Goal: Information Seeking & Learning: Learn about a topic

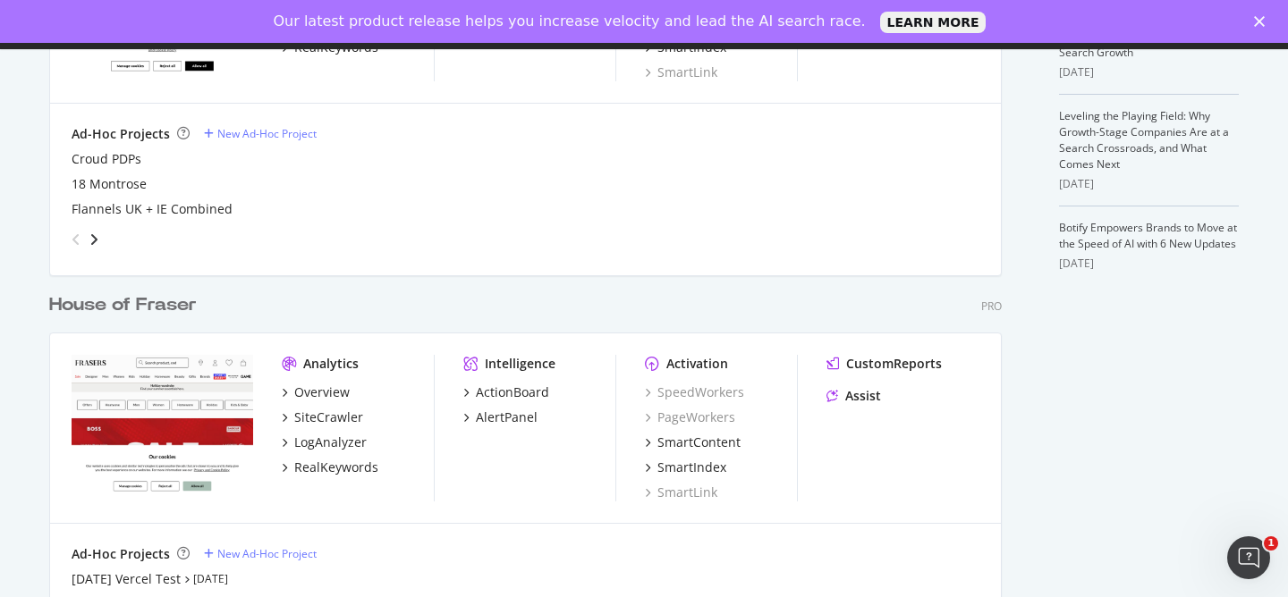
scroll to position [688, 0]
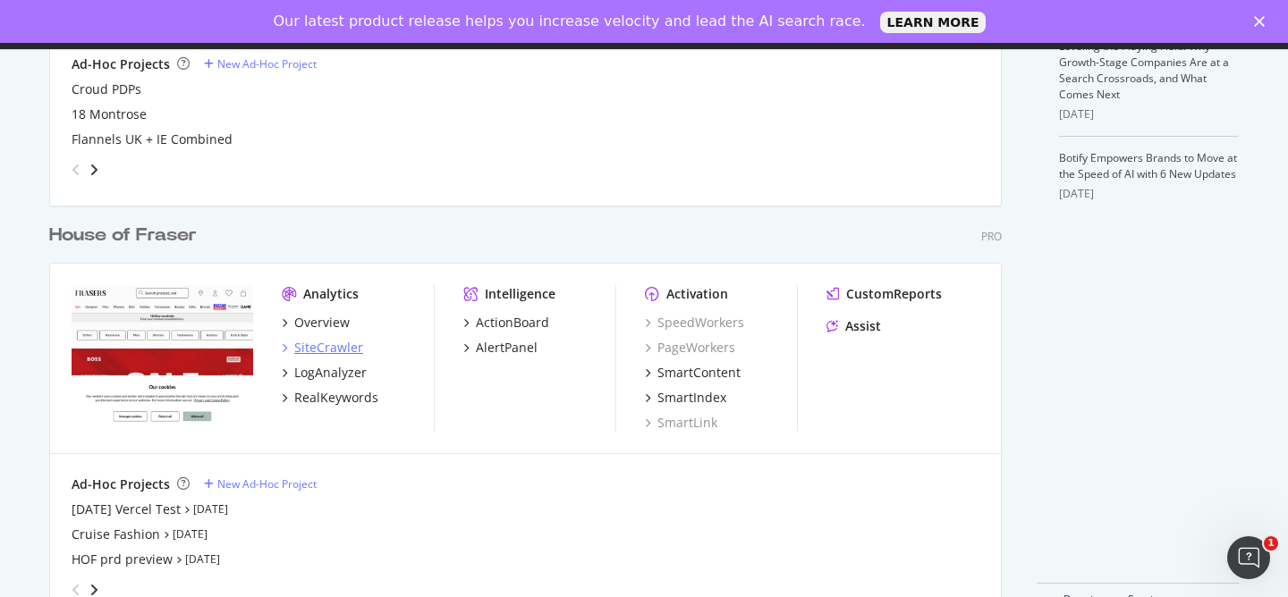
click at [350, 347] on div "SiteCrawler" at bounding box center [328, 348] width 69 height 18
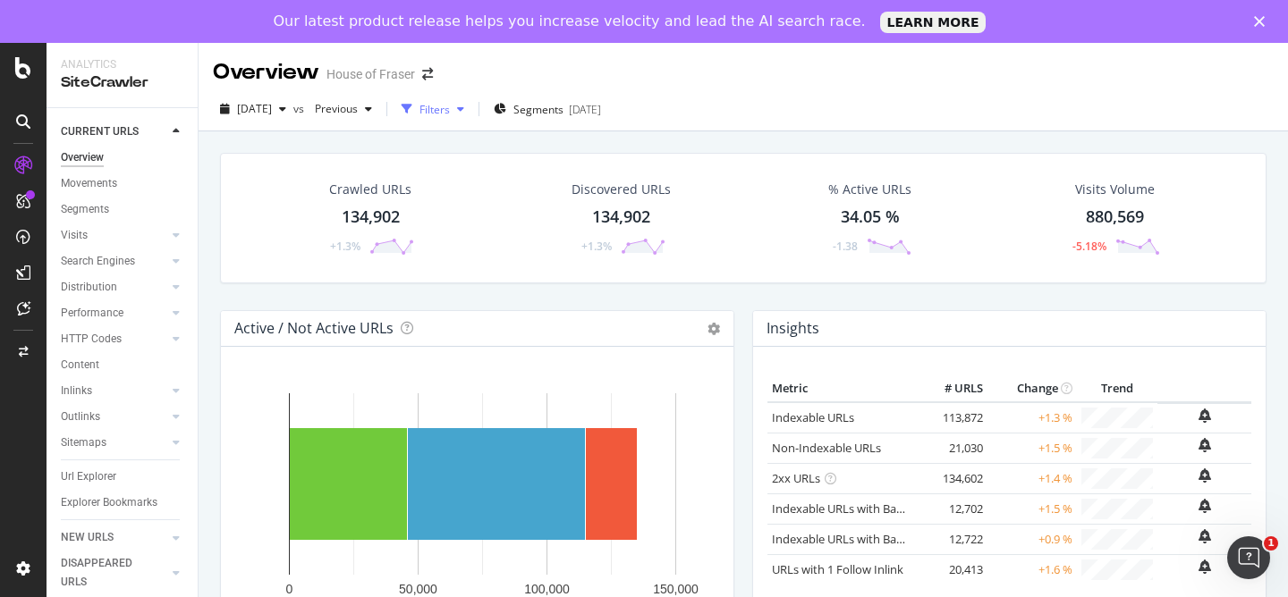
click at [450, 112] on div "Filters" at bounding box center [434, 109] width 30 height 15
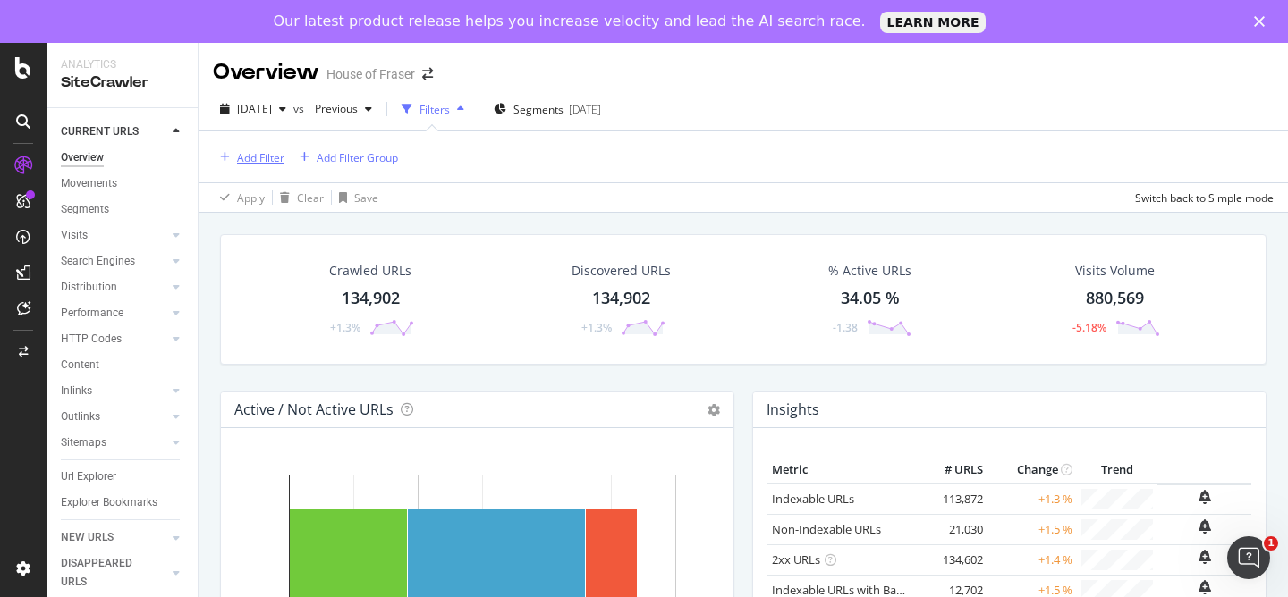
click at [259, 156] on div "Add Filter" at bounding box center [260, 157] width 47 height 15
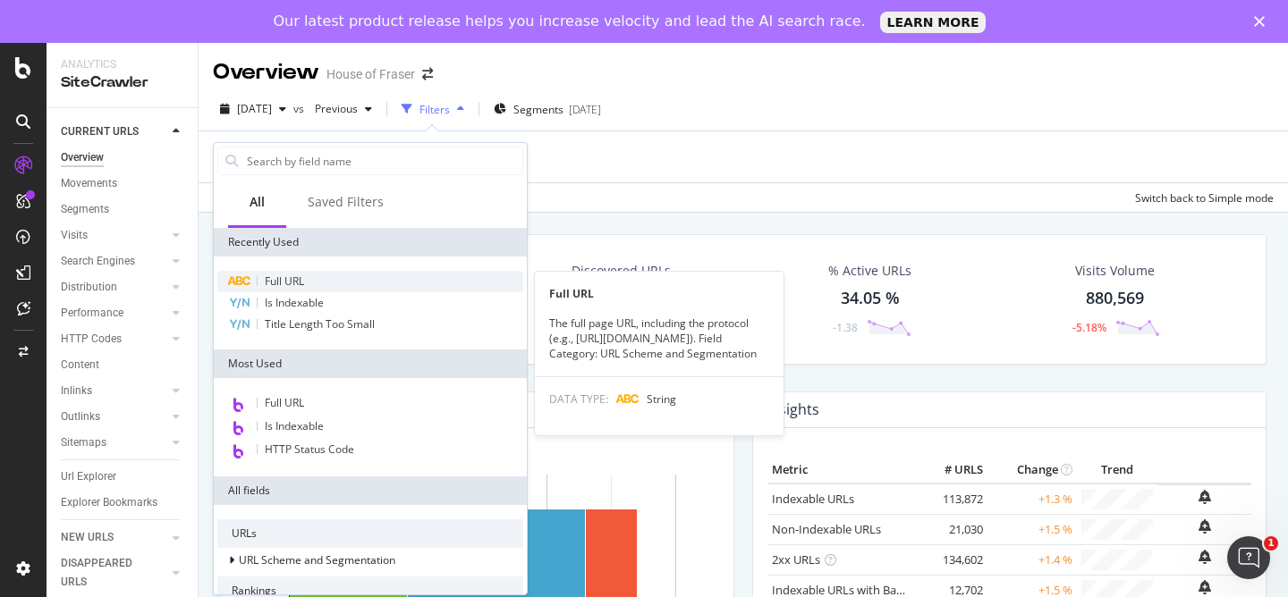
click at [359, 283] on div "Full URL" at bounding box center [370, 281] width 306 height 21
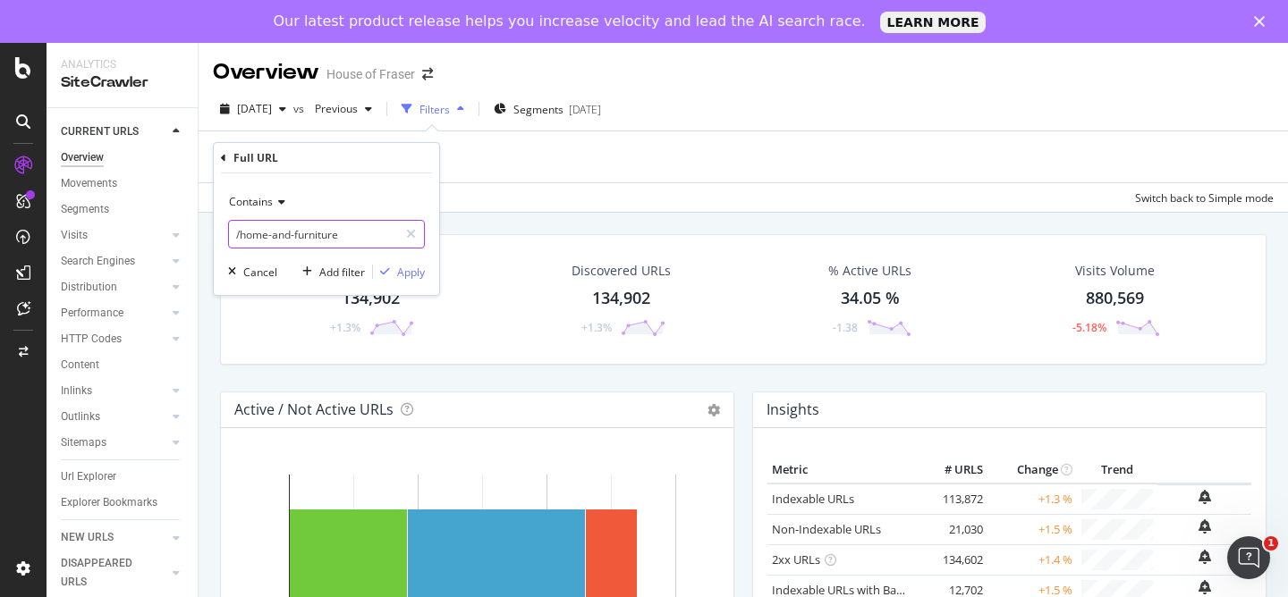
click at [369, 233] on input "/home-and-furniture" at bounding box center [313, 234] width 169 height 29
type input "/coach"
click at [398, 267] on div "Apply" at bounding box center [411, 272] width 28 height 15
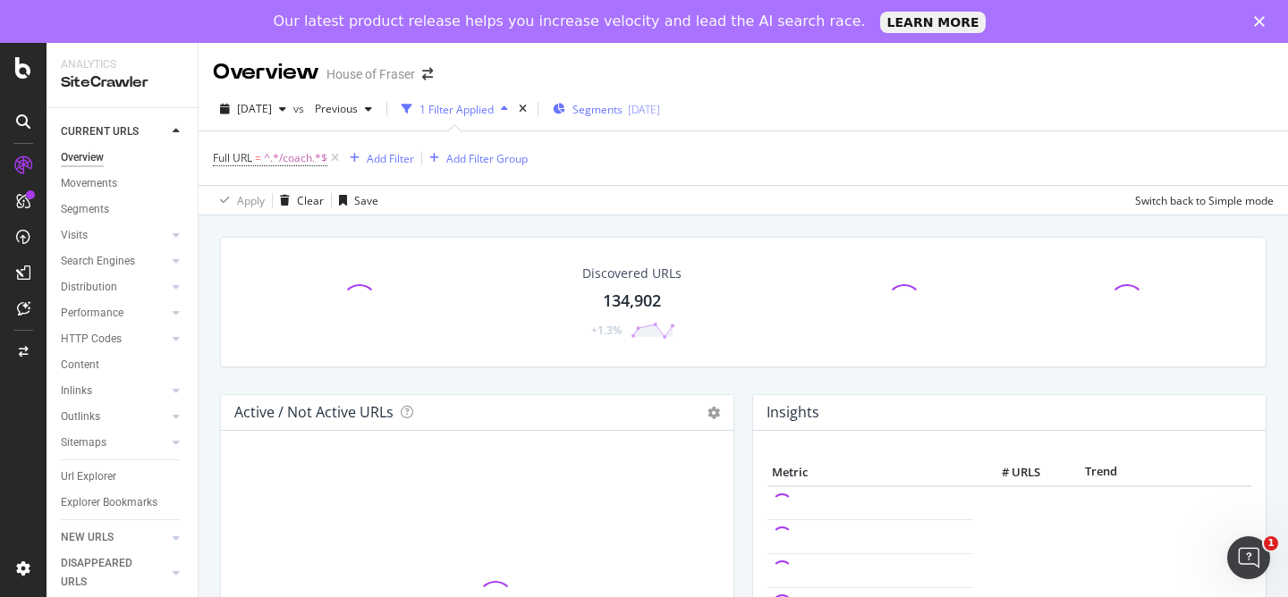
click at [610, 107] on span "Segments" at bounding box center [597, 109] width 50 height 15
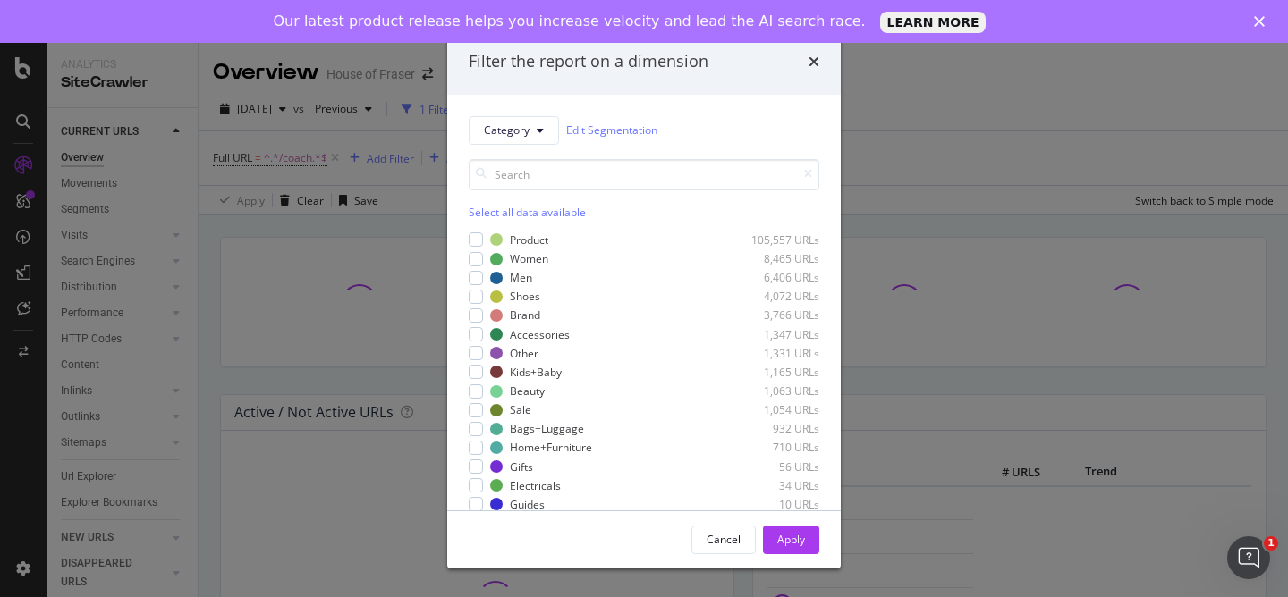
click at [515, 215] on div "Select all data available" at bounding box center [644, 212] width 351 height 15
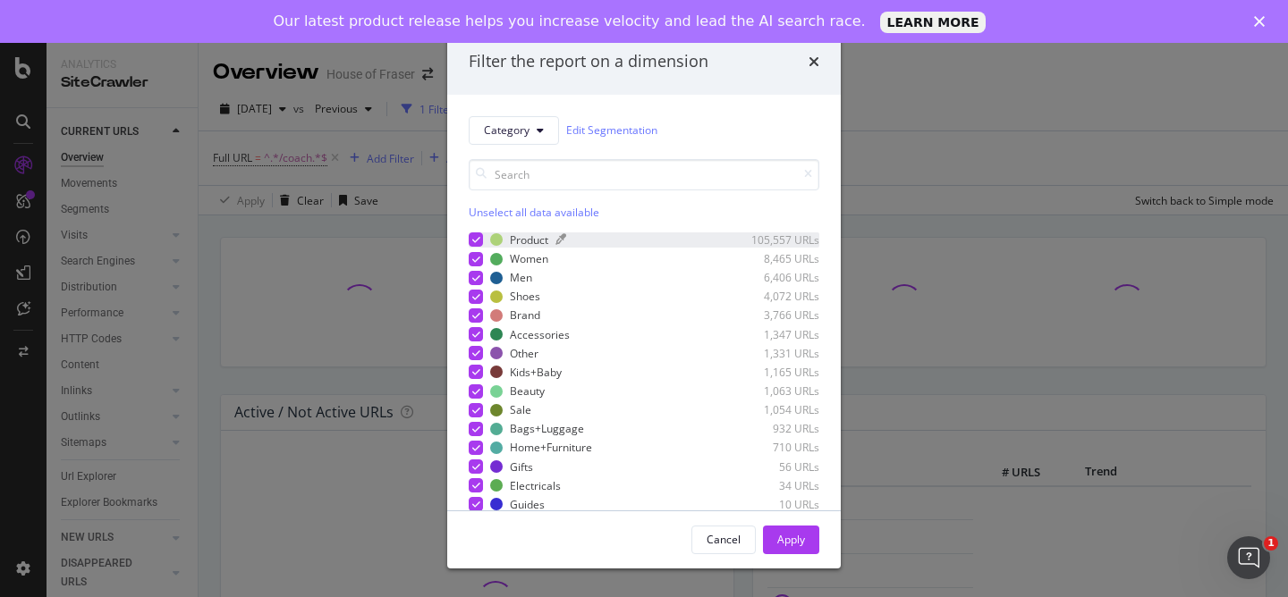
click at [515, 232] on div "Product" at bounding box center [529, 239] width 38 height 15
click at [798, 539] on div "Apply" at bounding box center [791, 539] width 28 height 15
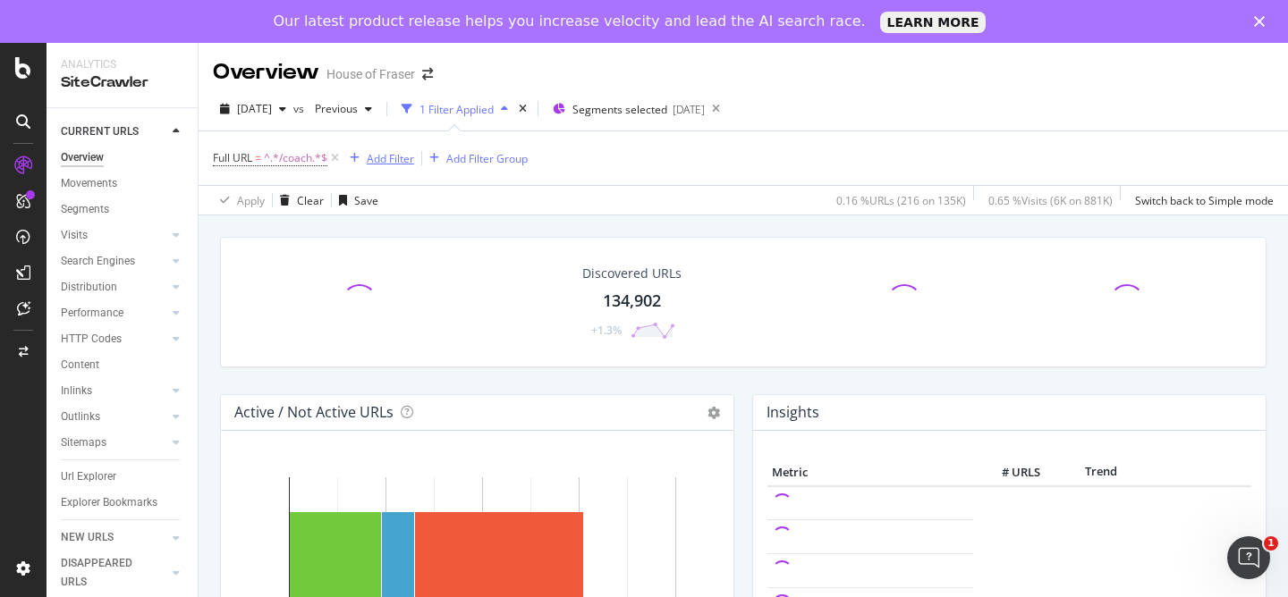
click at [379, 158] on div "Add Filter" at bounding box center [390, 158] width 47 height 15
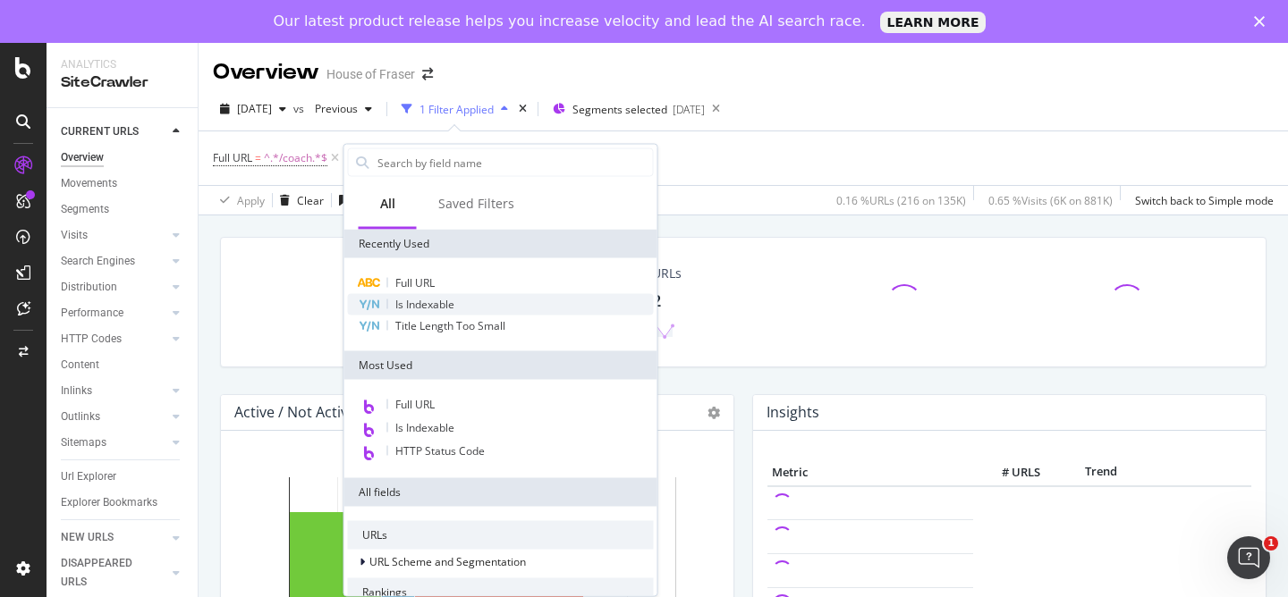
click at [435, 302] on span "Is Indexable" at bounding box center [424, 304] width 59 height 15
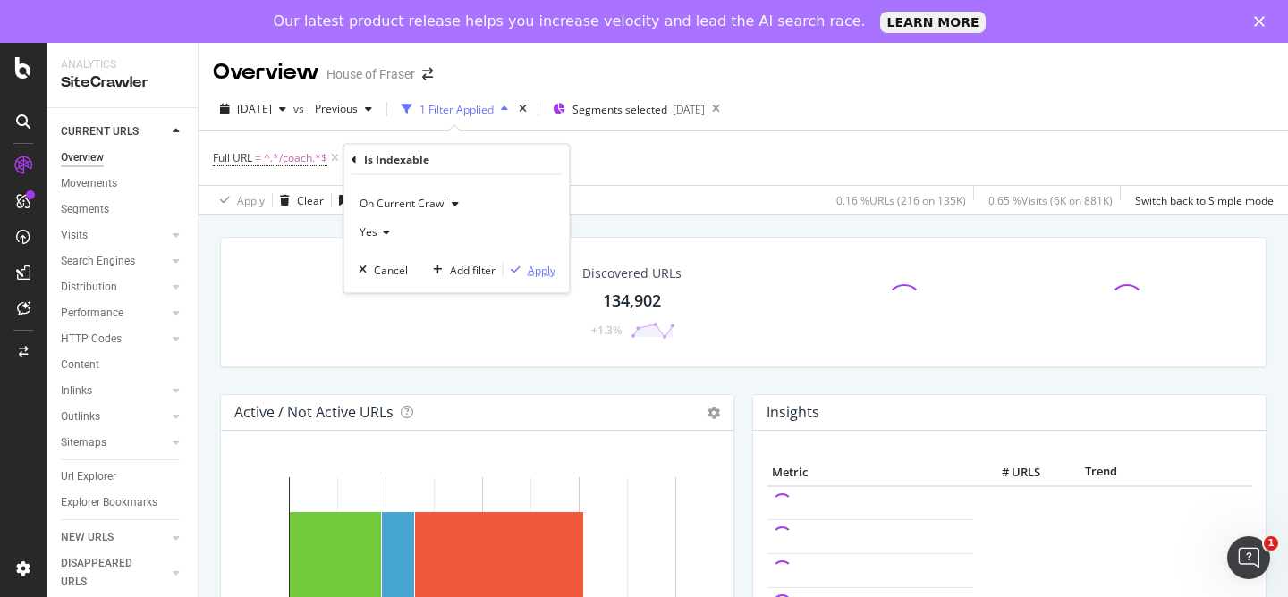
click at [526, 272] on div "button" at bounding box center [515, 270] width 24 height 11
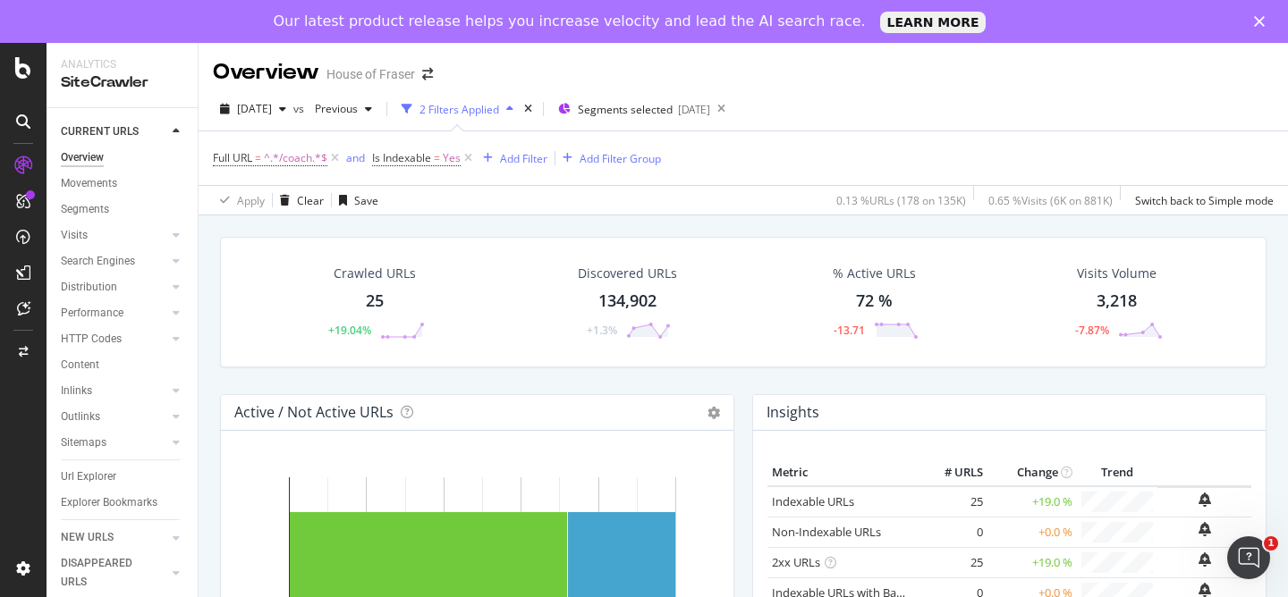
click at [389, 279] on div "Crawled URLs" at bounding box center [375, 274] width 82 height 18
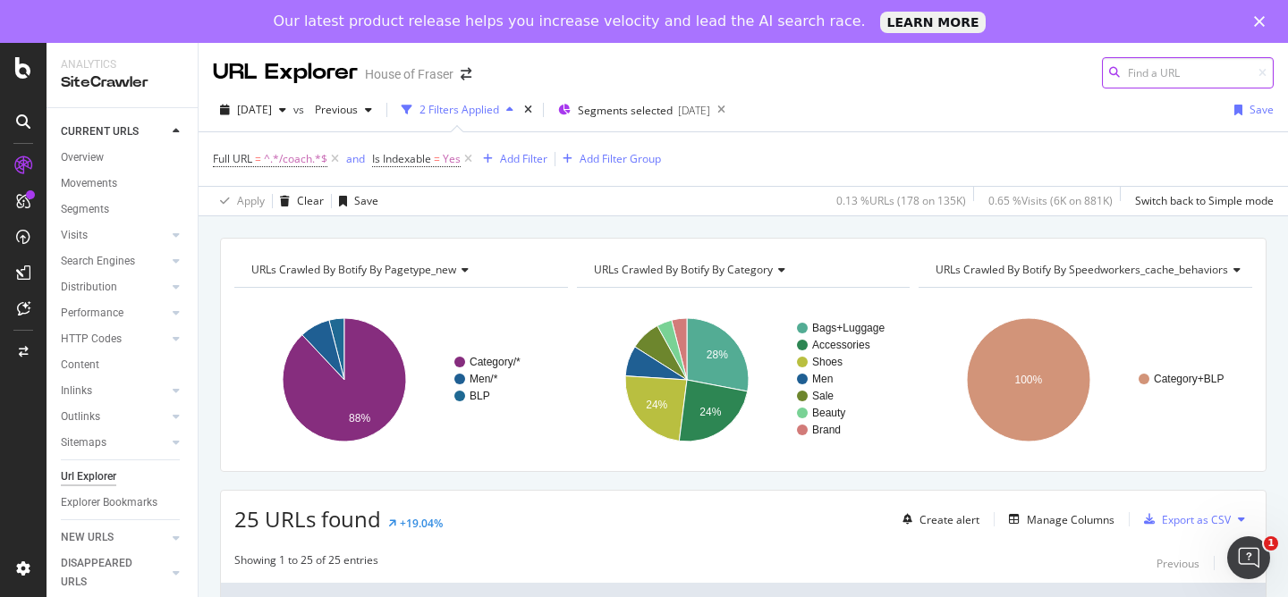
scroll to position [316, 0]
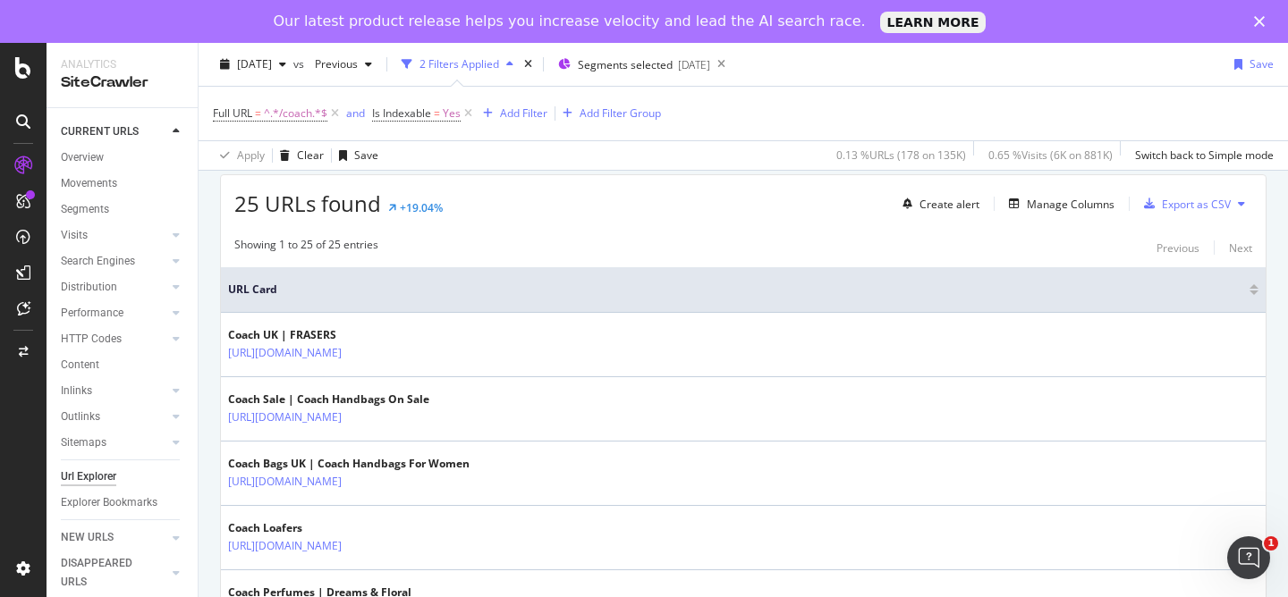
click at [1052, 216] on div "Create alert Manage Columns Export as CSV" at bounding box center [1073, 204] width 357 height 30
click at [1048, 211] on div "Manage Columns" at bounding box center [1070, 204] width 88 height 15
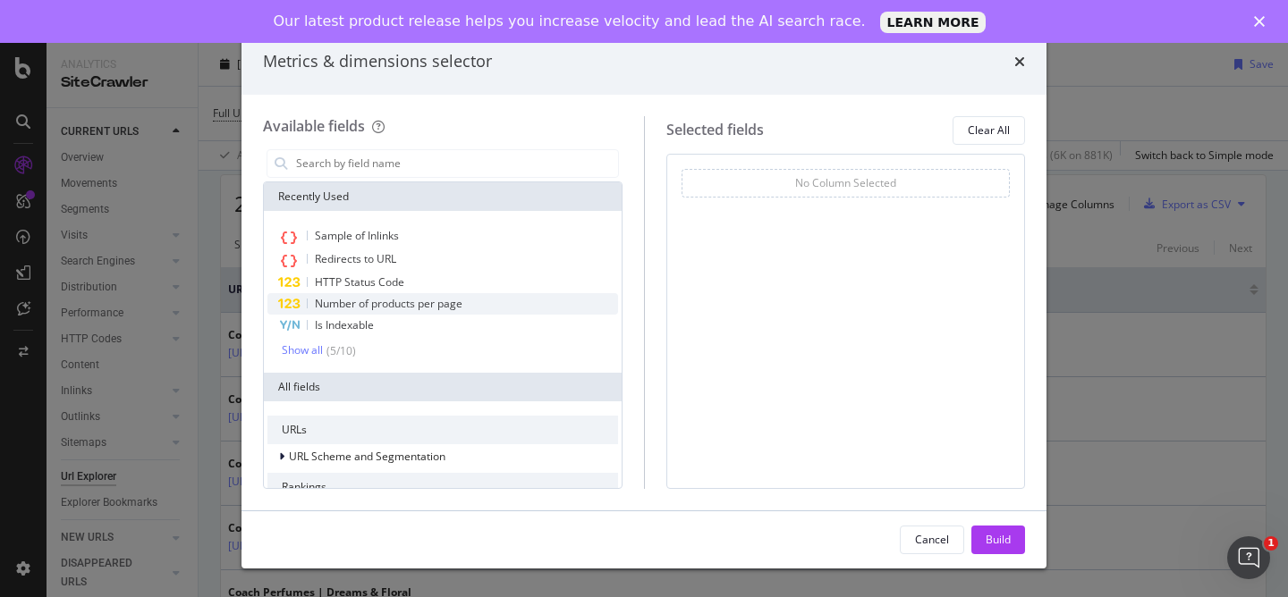
click at [391, 303] on span "Number of products per page" at bounding box center [389, 303] width 148 height 15
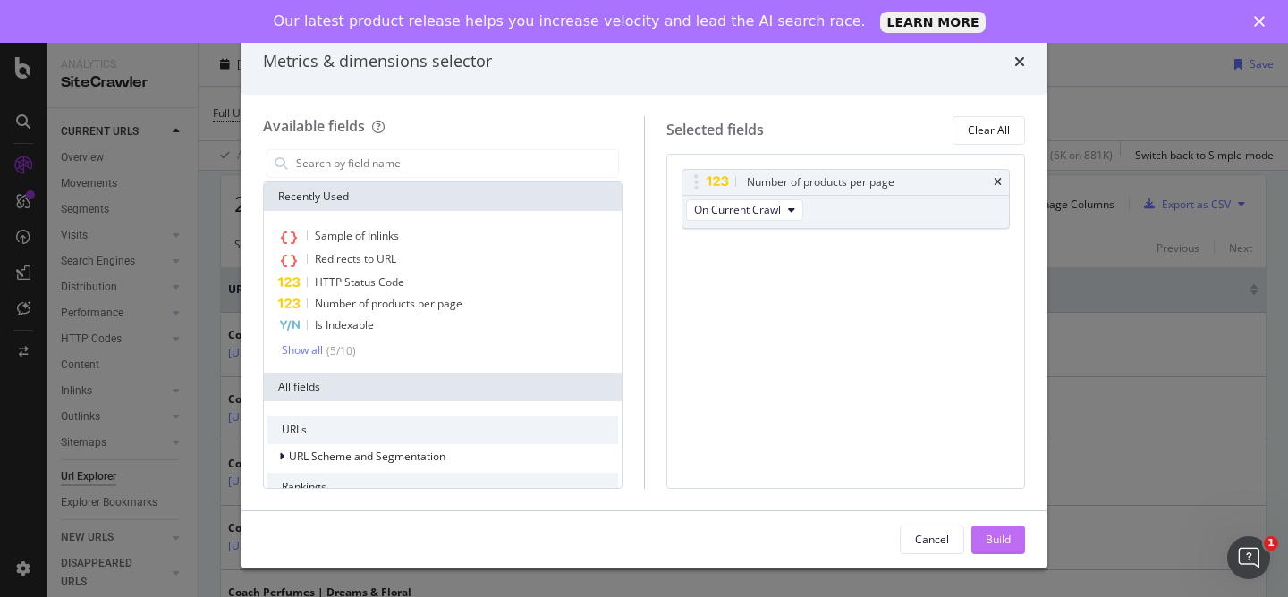
click at [995, 550] on div "Build" at bounding box center [997, 540] width 25 height 27
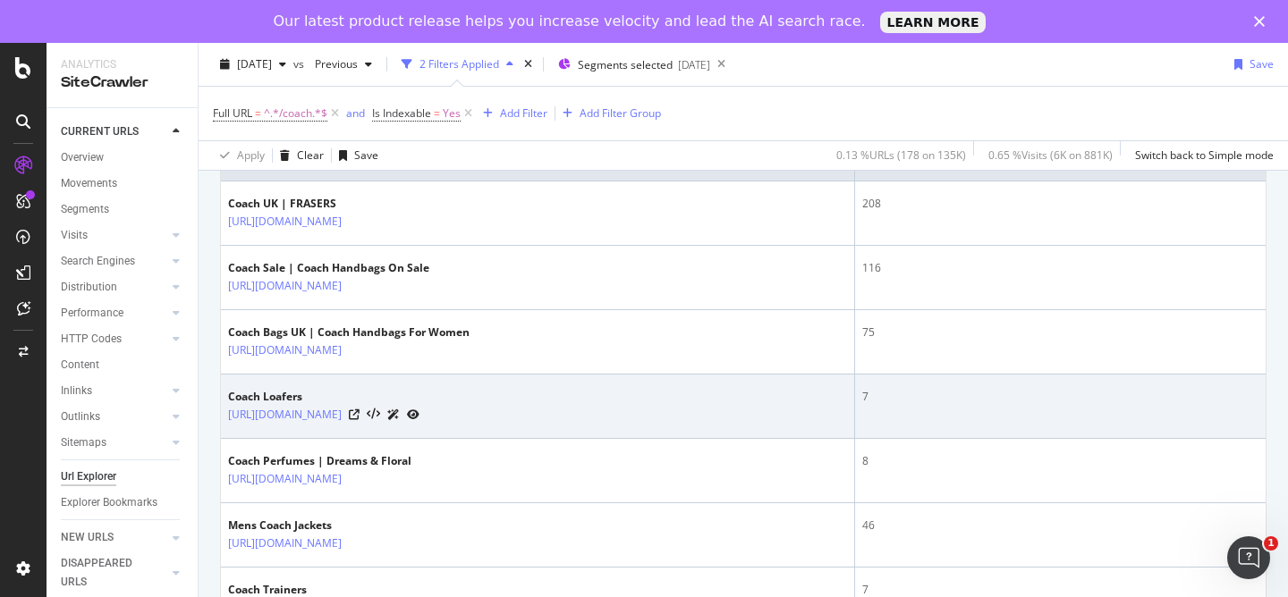
scroll to position [454, 0]
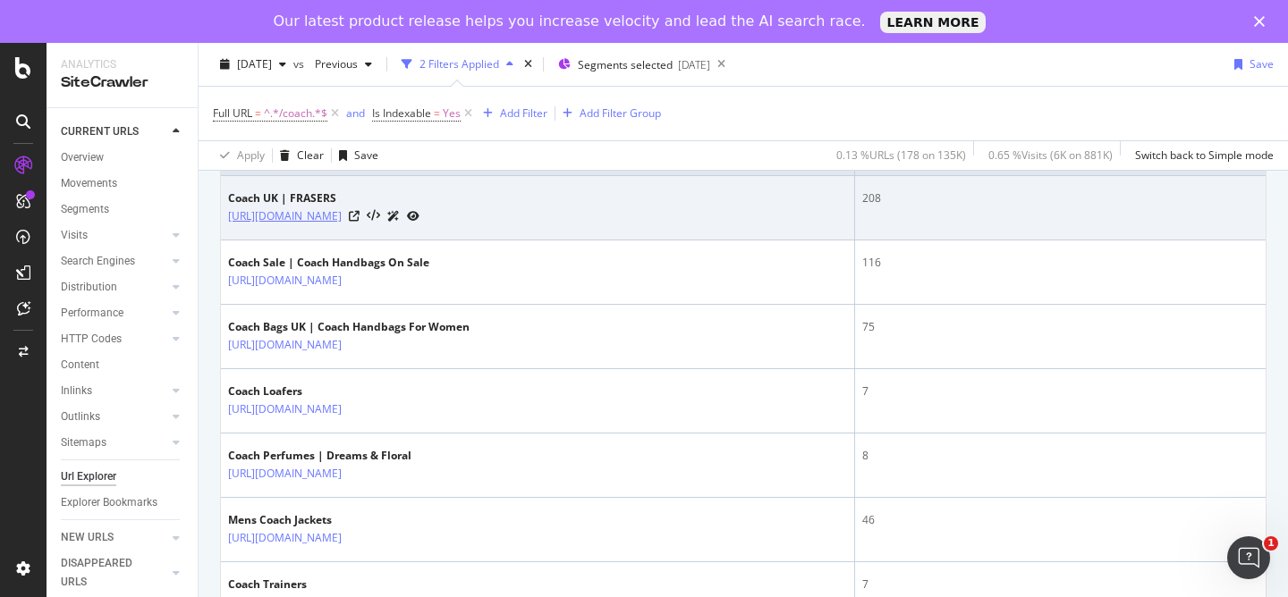
drag, startPoint x: 464, startPoint y: 217, endPoint x: 391, endPoint y: 223, distance: 73.5
click at [391, 223] on div "[URL][DOMAIN_NAME]" at bounding box center [323, 216] width 191 height 19
copy div "/brand/coach"
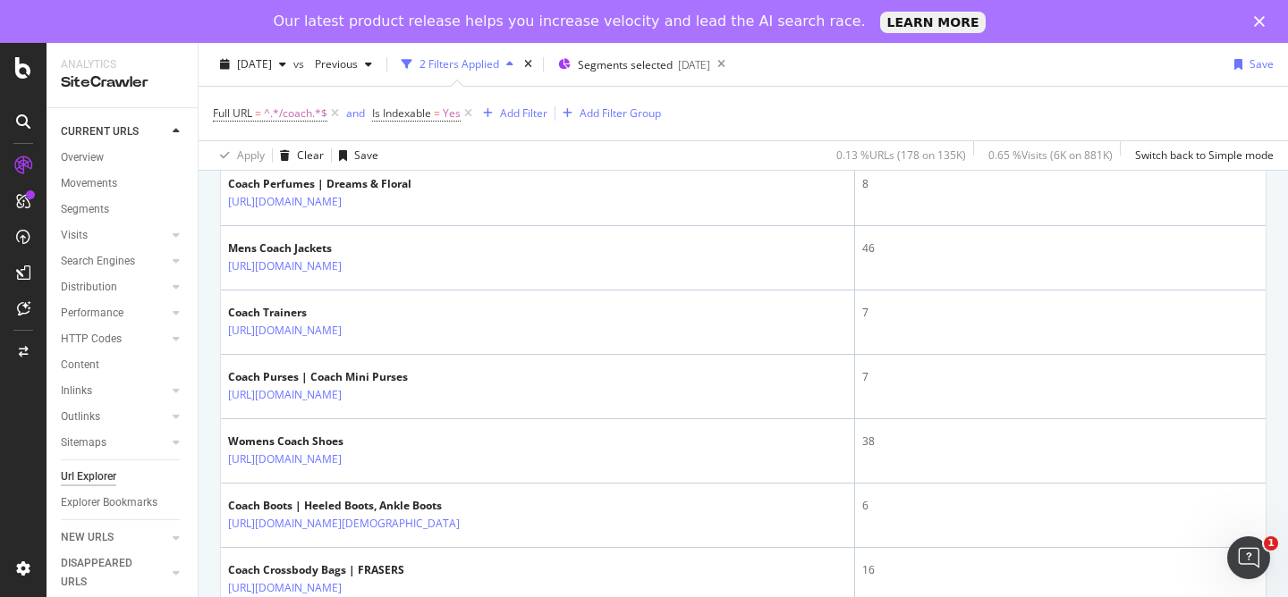
scroll to position [728, 0]
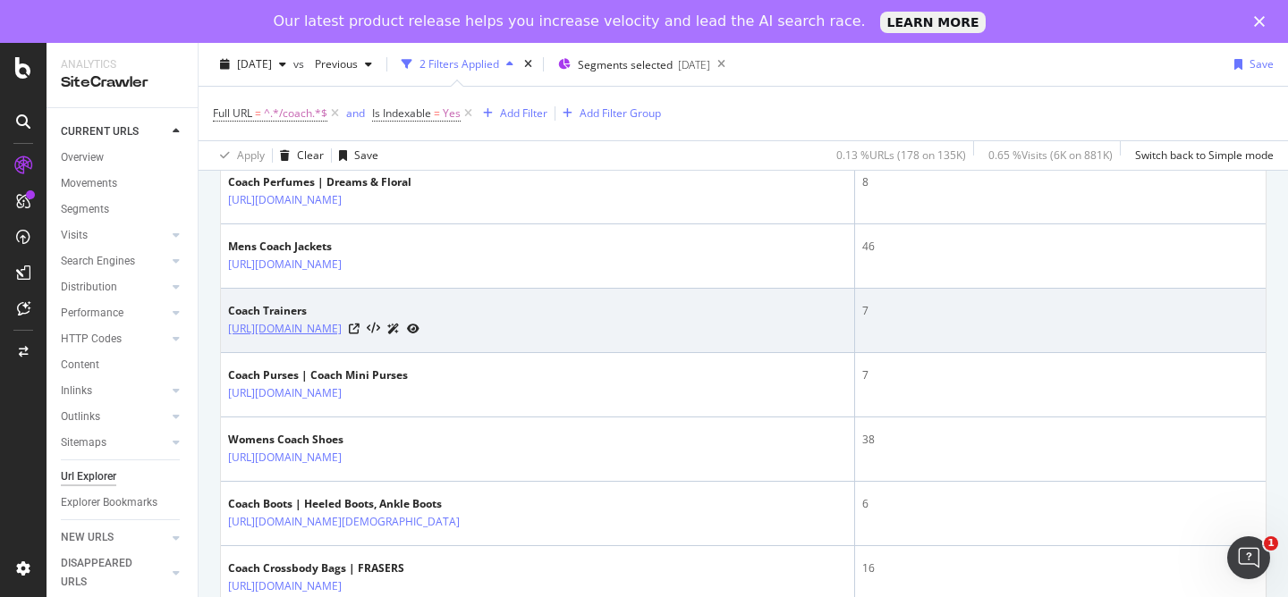
drag, startPoint x: 561, startPoint y: 331, endPoint x: 390, endPoint y: 330, distance: 170.8
click at [390, 330] on div "[URL][DOMAIN_NAME]" at bounding box center [323, 328] width 191 height 19
copy div "/shoes-and-boots/trainers/coach"
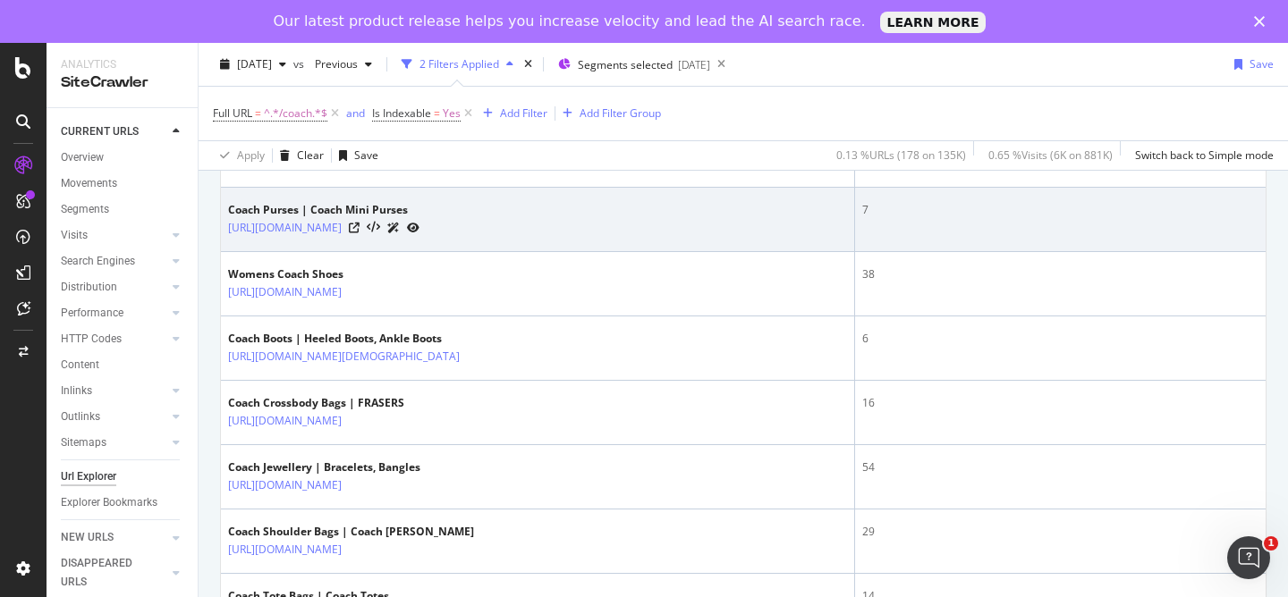
scroll to position [899, 0]
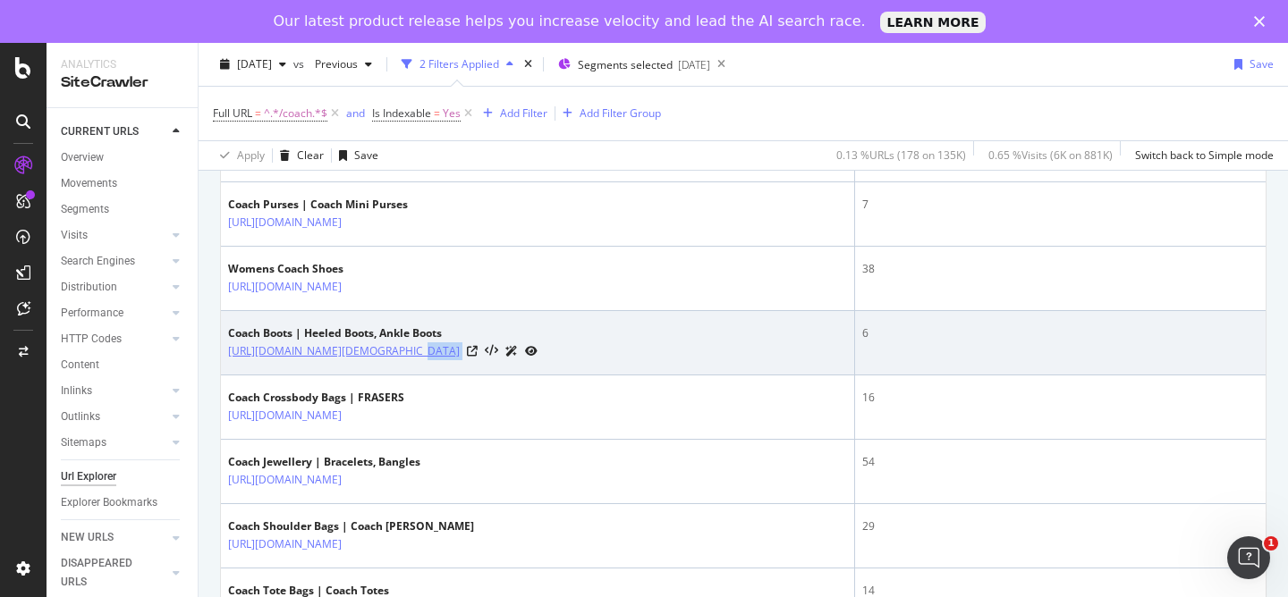
drag, startPoint x: 581, startPoint y: 353, endPoint x: 391, endPoint y: 352, distance: 190.5
click at [391, 352] on div "[URL][DOMAIN_NAME][DEMOGRAPHIC_DATA]" at bounding box center [382, 351] width 309 height 19
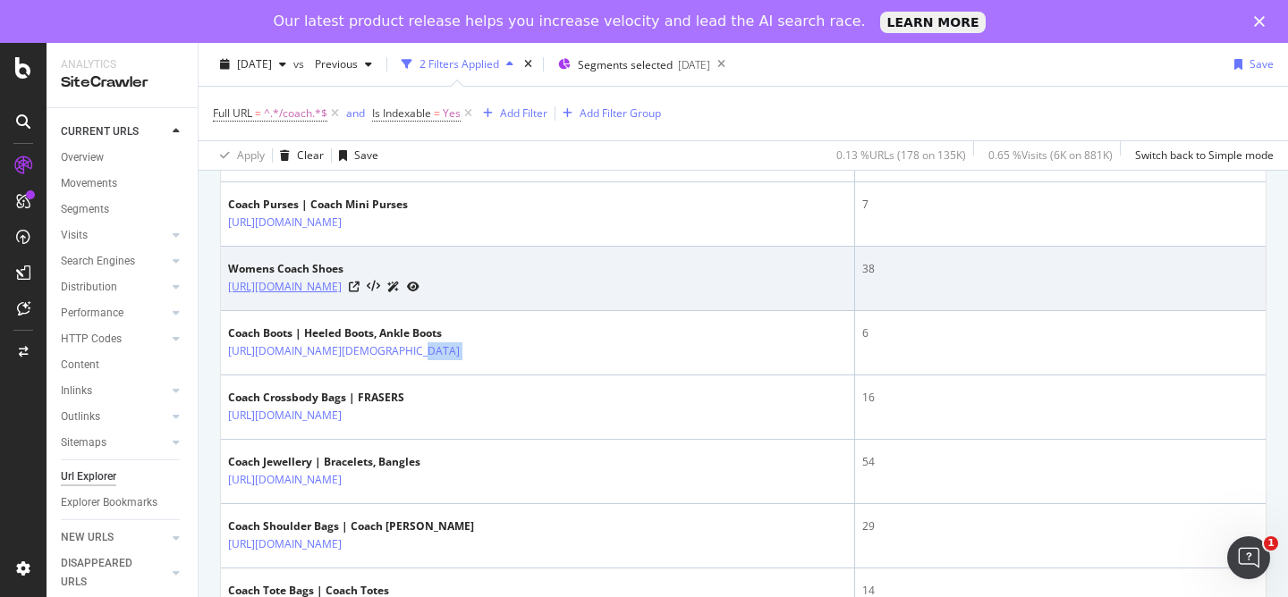
copy div "/shoes-and-boots/[DEMOGRAPHIC_DATA]-boots/coach"
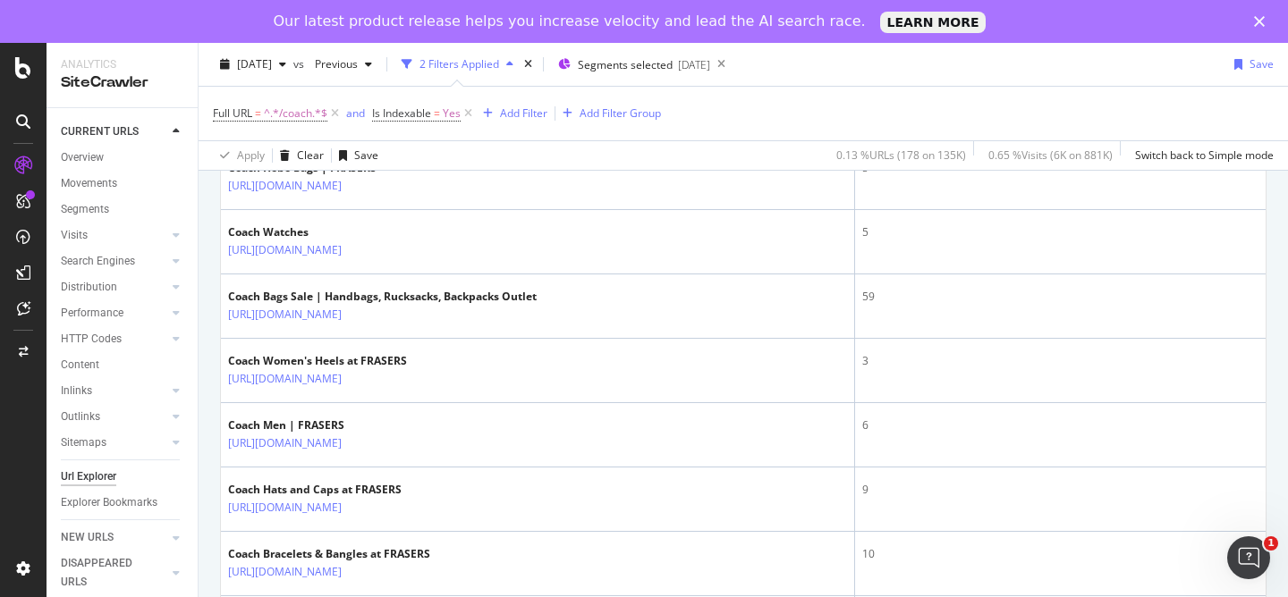
scroll to position [1454, 0]
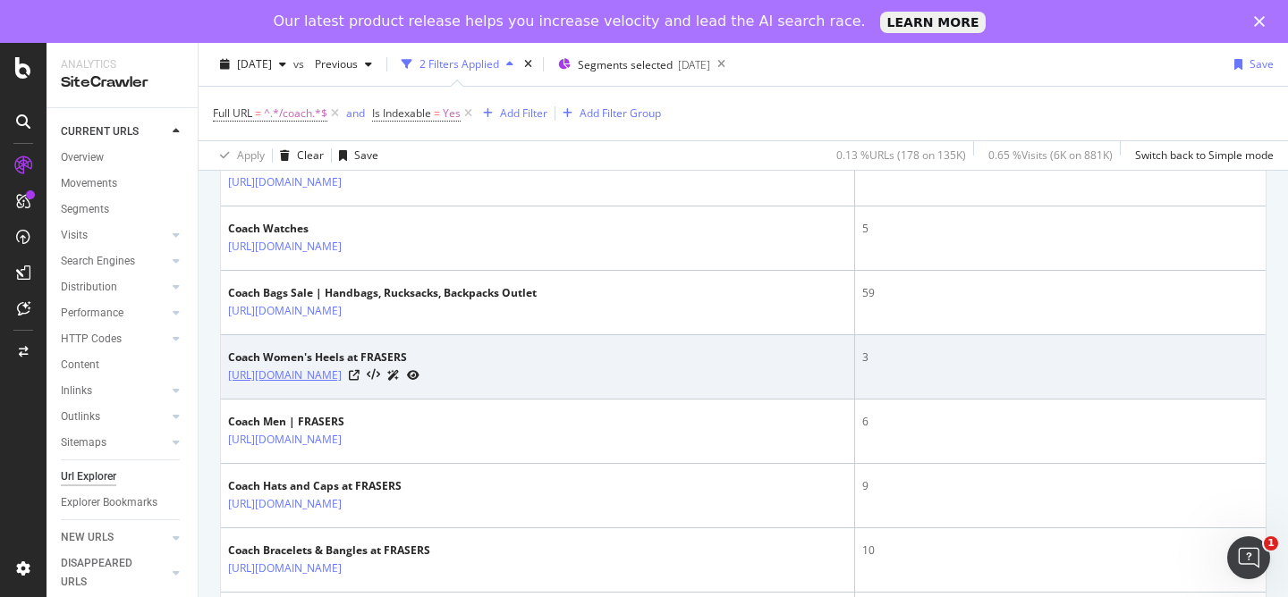
drag, startPoint x: 547, startPoint y: 373, endPoint x: 393, endPoint y: 377, distance: 154.8
click at [393, 377] on div "[URL][DOMAIN_NAME]" at bounding box center [323, 375] width 191 height 19
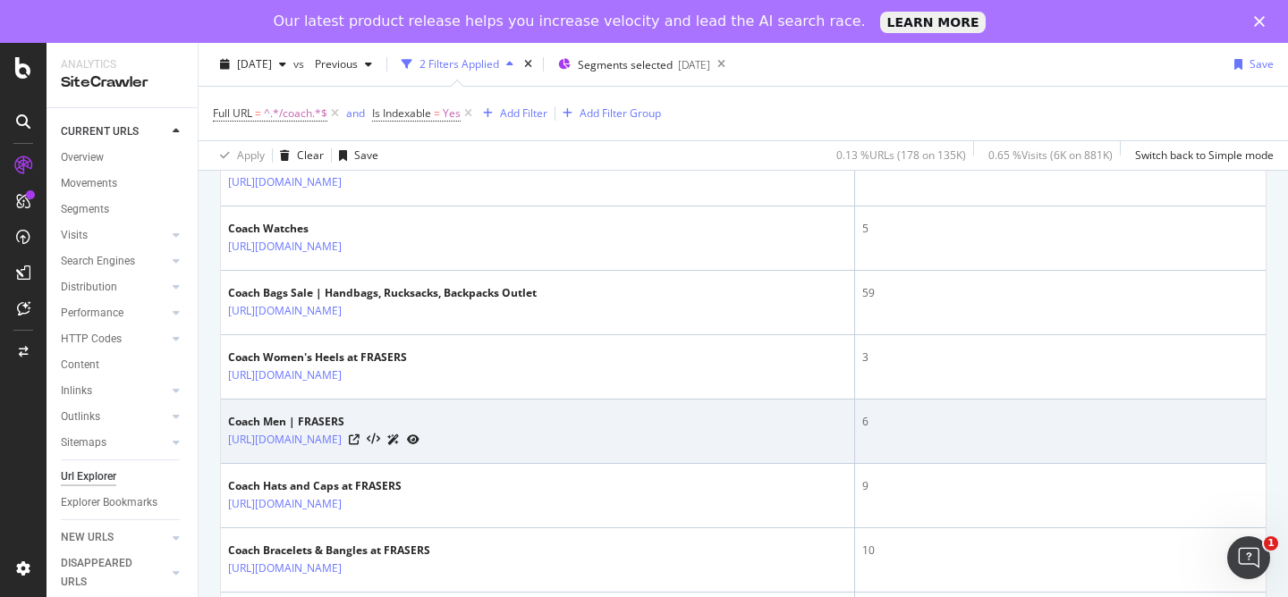
click at [706, 400] on td "Coach Men | FRASERS [URL][DOMAIN_NAME]" at bounding box center [538, 432] width 634 height 64
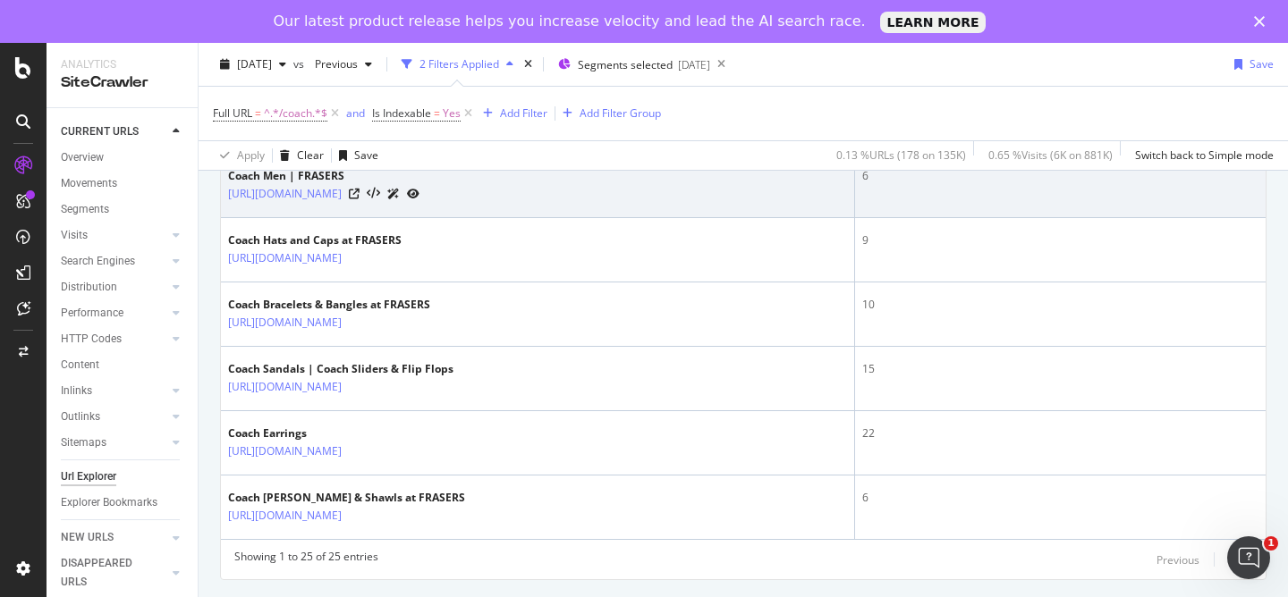
scroll to position [1703, 0]
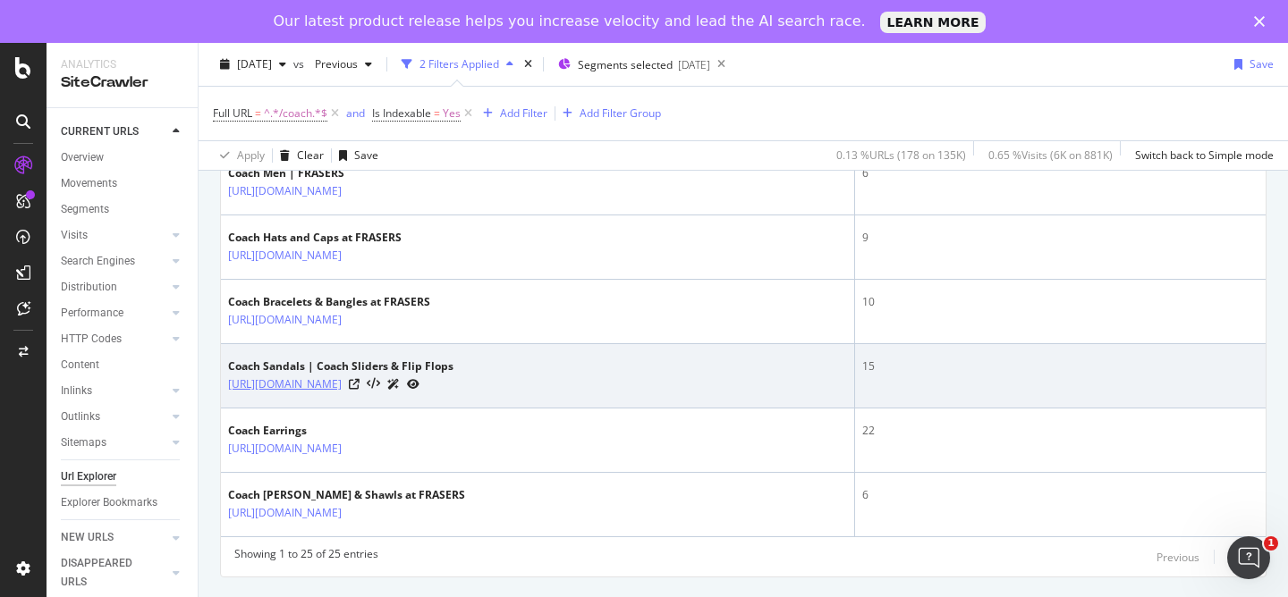
drag, startPoint x: 559, startPoint y: 384, endPoint x: 393, endPoint y: 390, distance: 166.4
click at [393, 390] on div "[URL][DOMAIN_NAME]" at bounding box center [340, 384] width 225 height 19
copy div "/shoes-and-boots/sandals/coach"
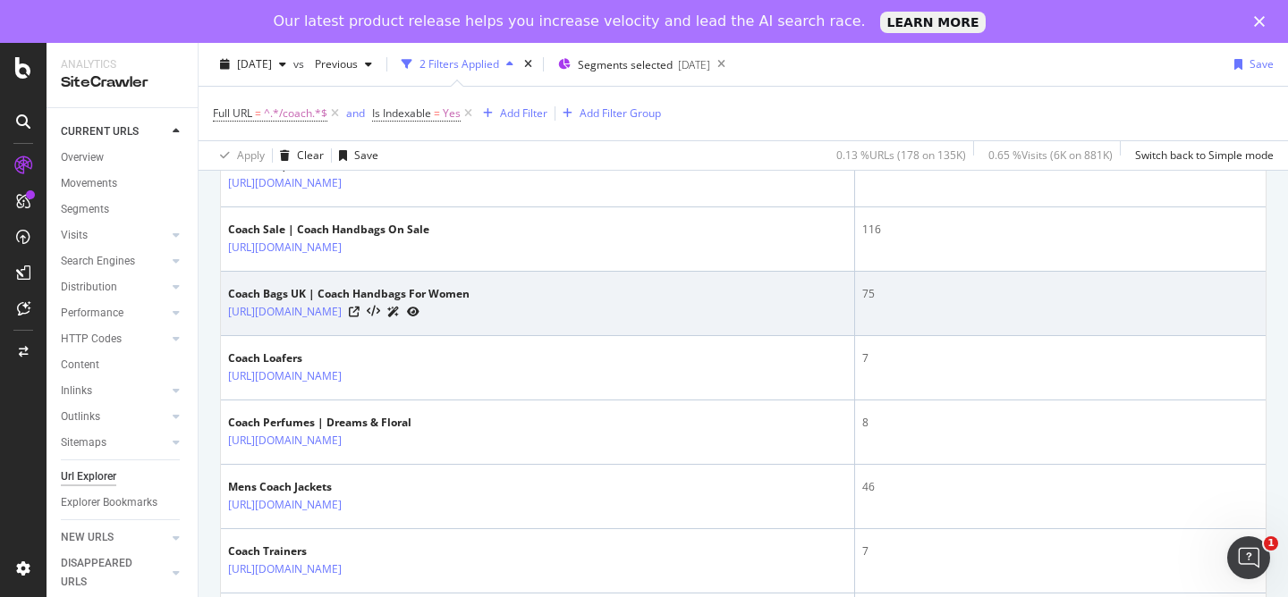
scroll to position [489, 0]
drag, startPoint x: 572, startPoint y: 313, endPoint x: 391, endPoint y: 318, distance: 181.6
click at [391, 318] on div "[URL][DOMAIN_NAME]" at bounding box center [348, 309] width 241 height 19
copy link "/bags-and-luggage/handbags/coach"
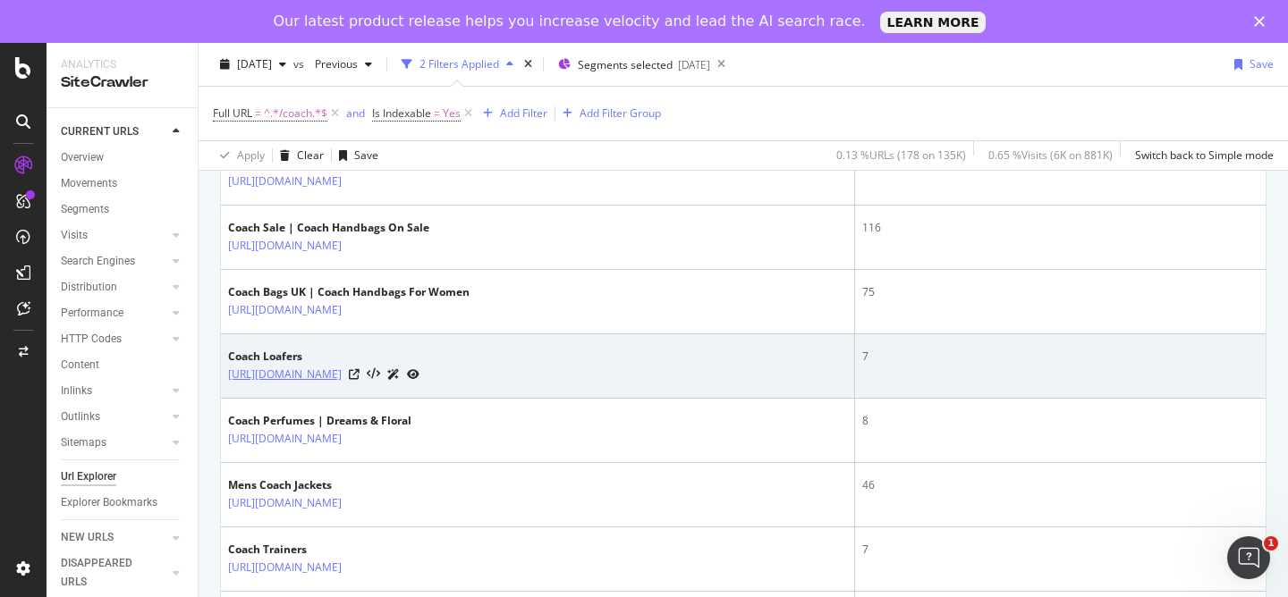
drag, startPoint x: 652, startPoint y: 376, endPoint x: 392, endPoint y: 379, distance: 260.2
click at [392, 379] on div "[URL][DOMAIN_NAME]" at bounding box center [323, 374] width 191 height 19
copy link "/shoes-and-boots/womens-flat-shoes/loafers/coach"
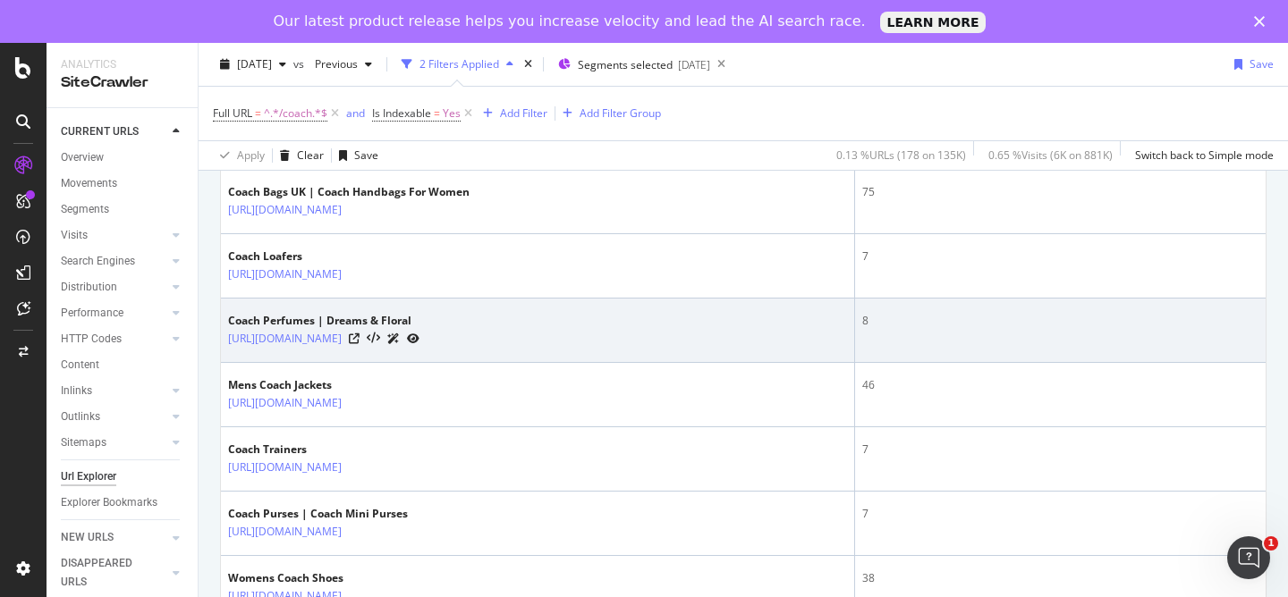
scroll to position [600, 0]
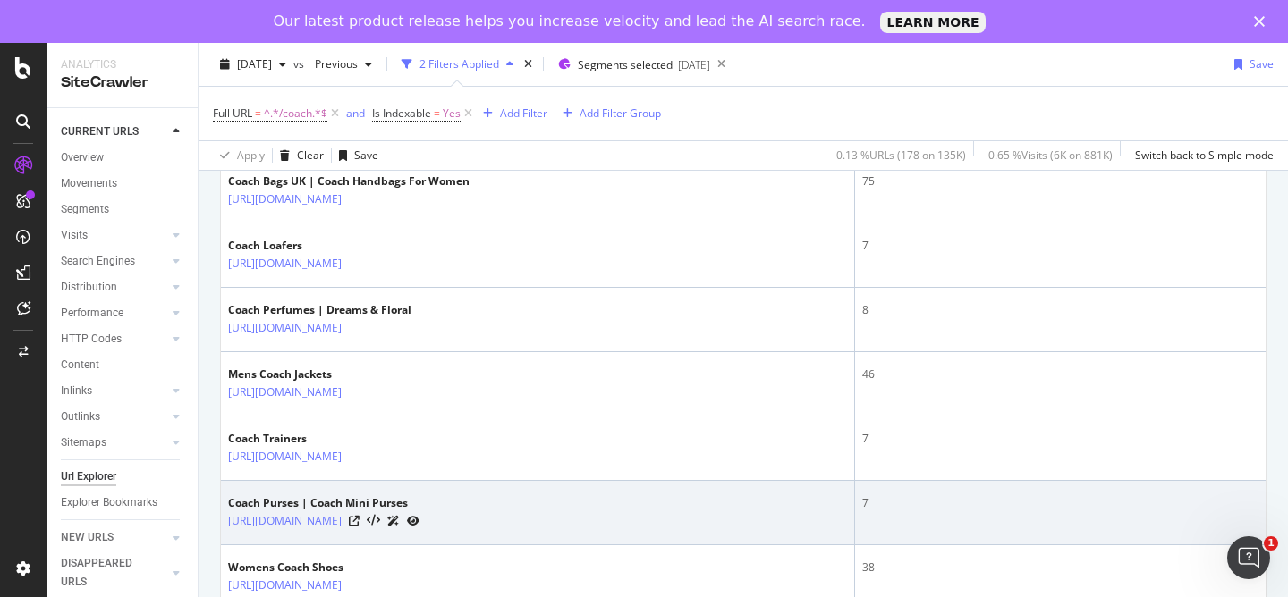
copy link "/bags-and-luggage/purses/coach"
drag, startPoint x: 557, startPoint y: 517, endPoint x: 391, endPoint y: 522, distance: 166.4
click at [391, 522] on div "[URL][DOMAIN_NAME]" at bounding box center [323, 520] width 191 height 19
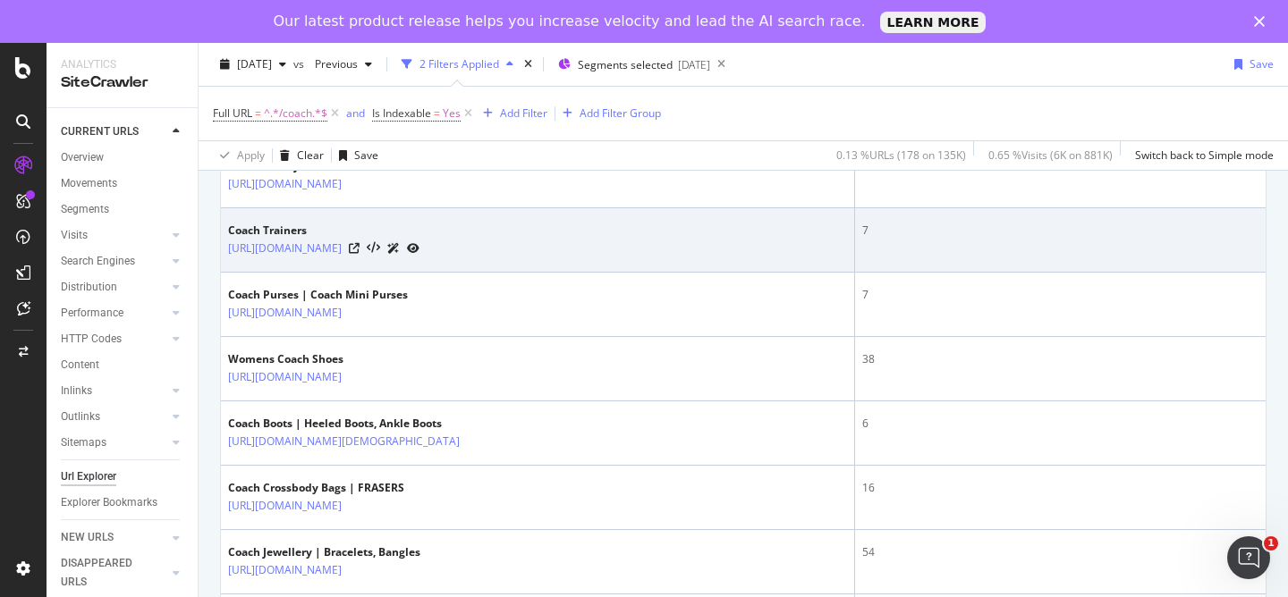
scroll to position [810, 0]
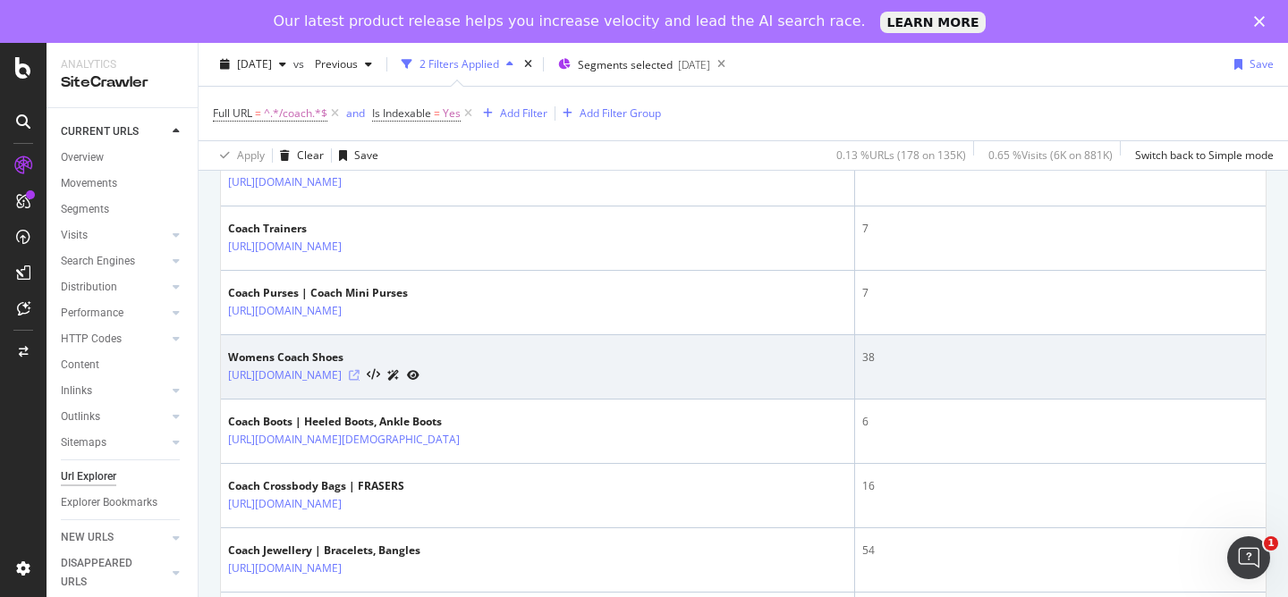
click at [359, 375] on icon at bounding box center [354, 375] width 11 height 11
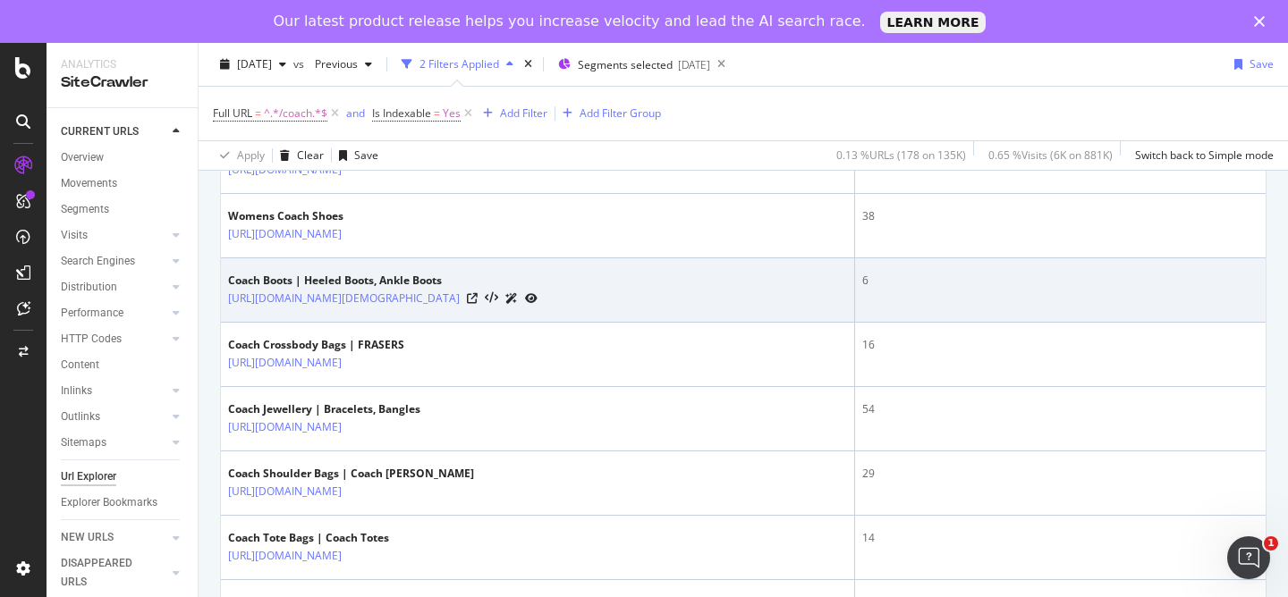
scroll to position [954, 0]
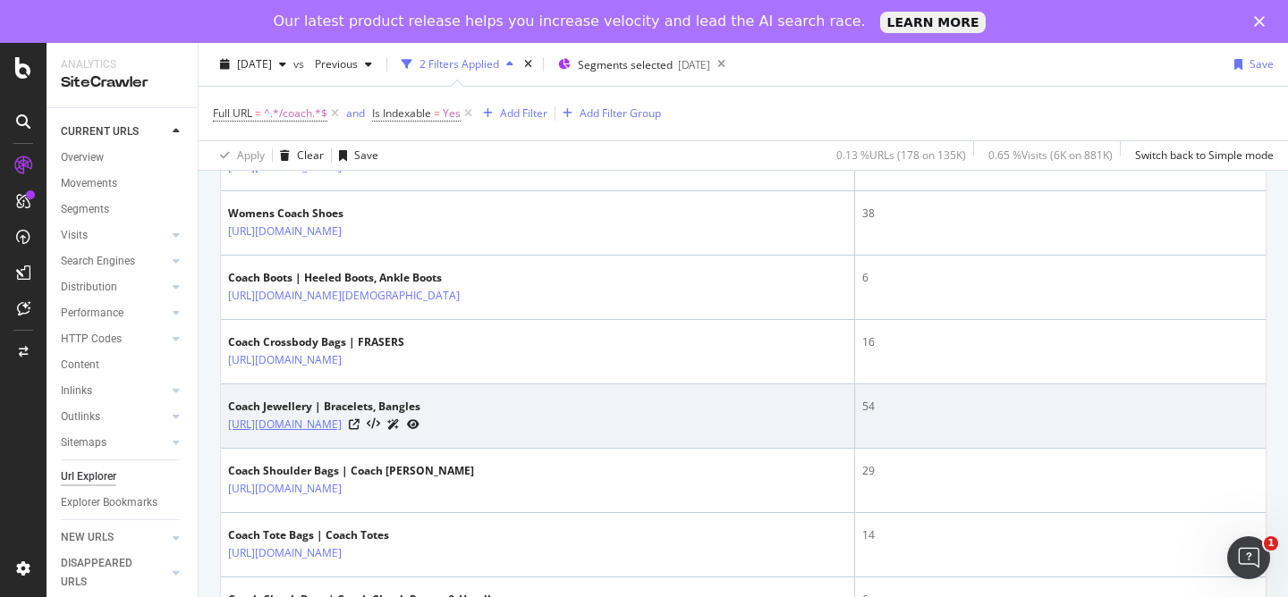
drag, startPoint x: 540, startPoint y: 427, endPoint x: 393, endPoint y: 431, distance: 146.7
click at [393, 431] on div "[URL][DOMAIN_NAME]" at bounding box center [324, 424] width 192 height 19
copy div "/accessories/jewellery/coach"
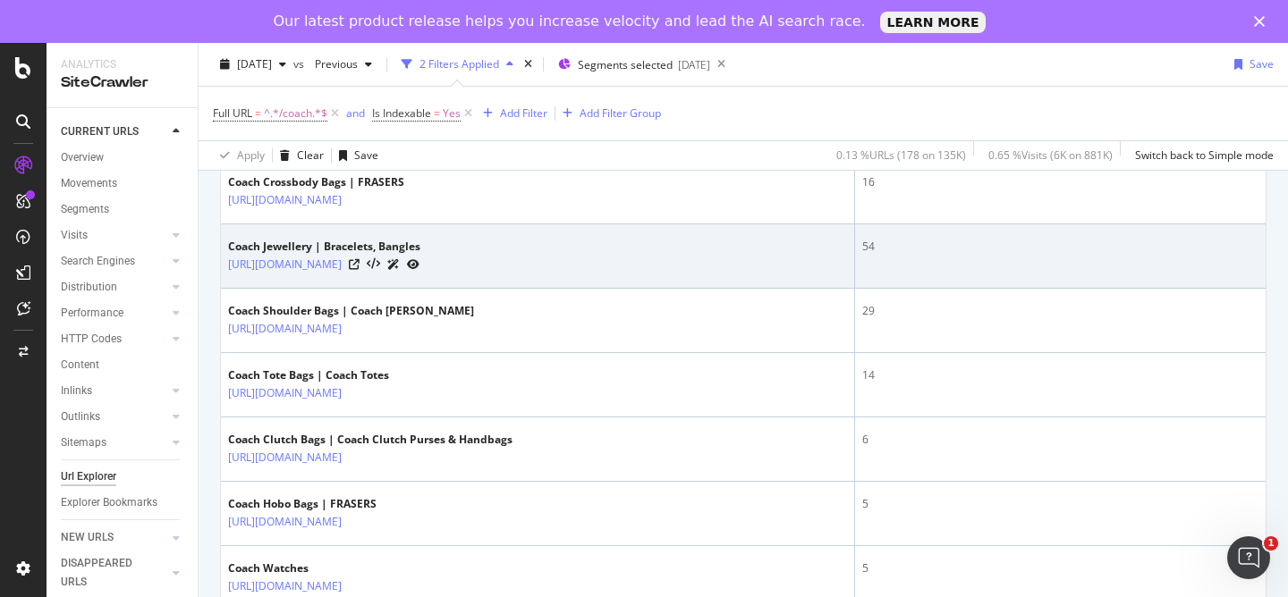
scroll to position [1116, 0]
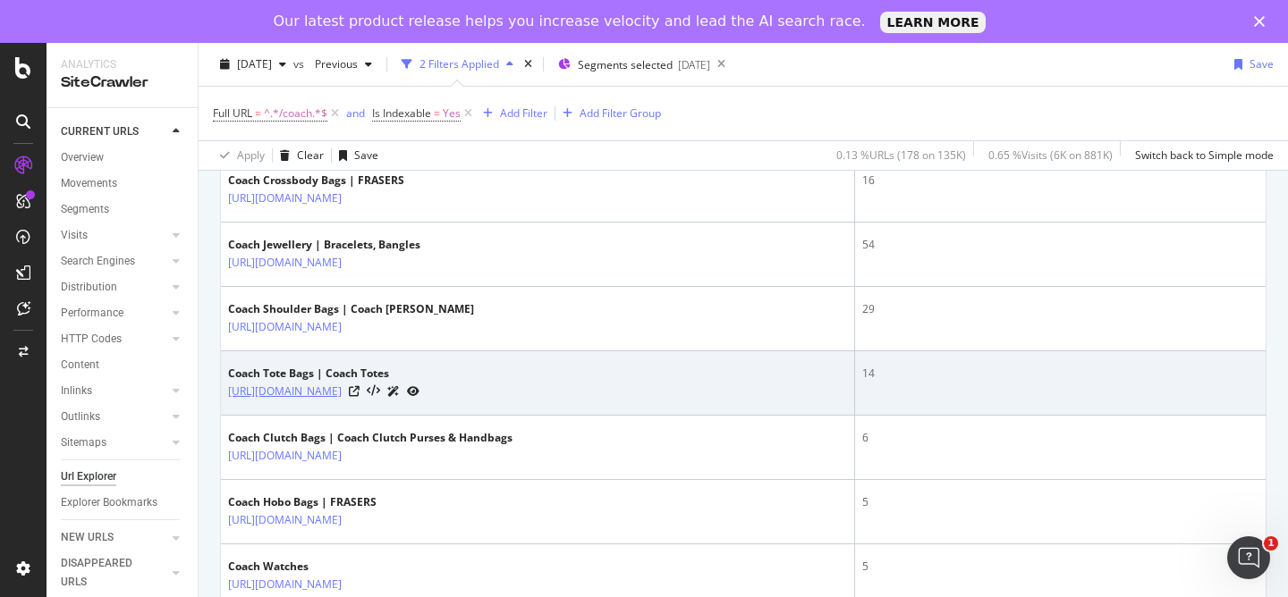
drag, startPoint x: 625, startPoint y: 395, endPoint x: 393, endPoint y: 399, distance: 231.6
click at [393, 399] on div "[URL][DOMAIN_NAME]" at bounding box center [323, 391] width 191 height 19
copy div "/bags-and-luggage/handbags/tote-bags/coach"
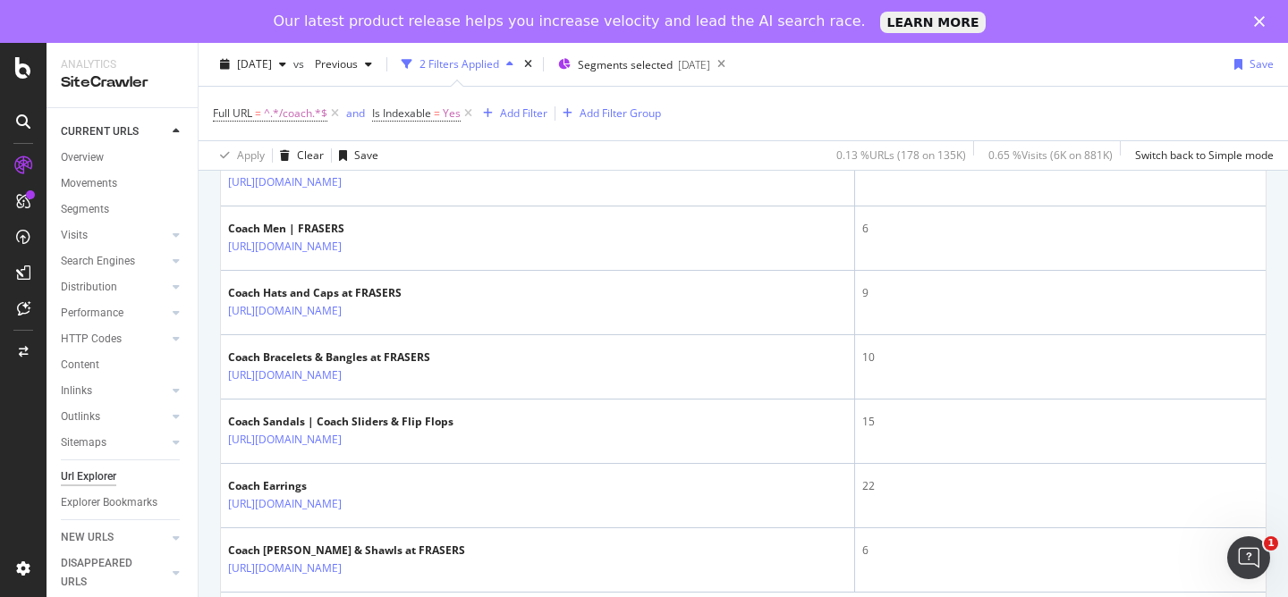
scroll to position [1703, 0]
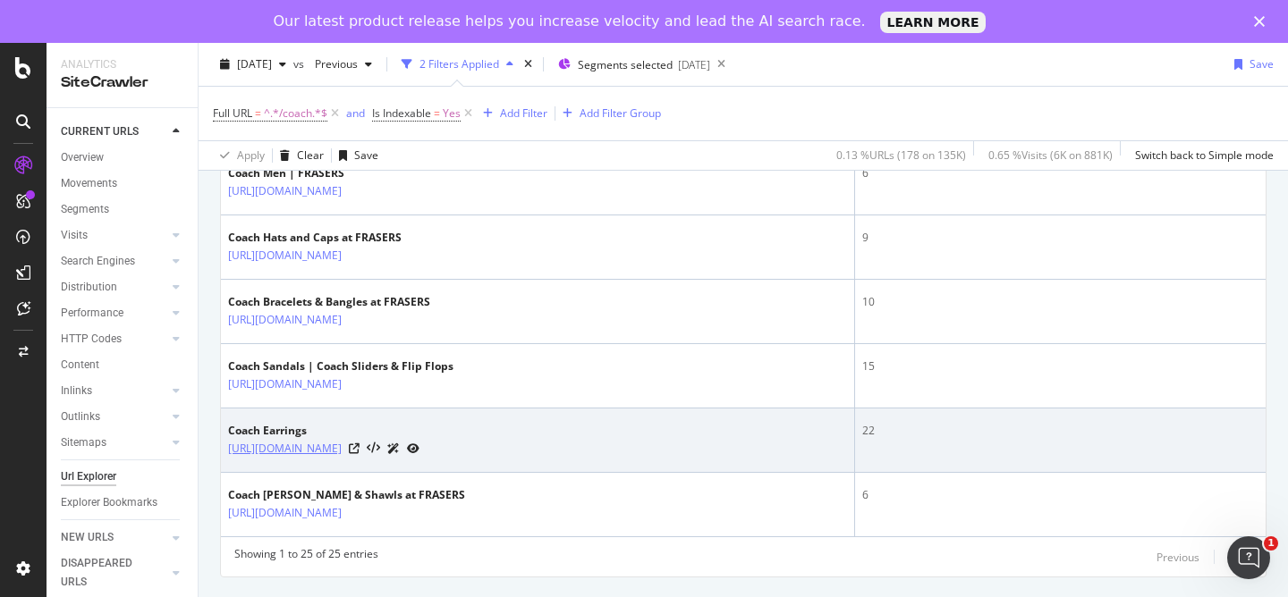
drag, startPoint x: 581, startPoint y: 448, endPoint x: 391, endPoint y: 455, distance: 190.6
click at [391, 455] on div "[URL][DOMAIN_NAME]" at bounding box center [323, 448] width 191 height 19
copy link "/accessories/jewellery/earrings/coach"
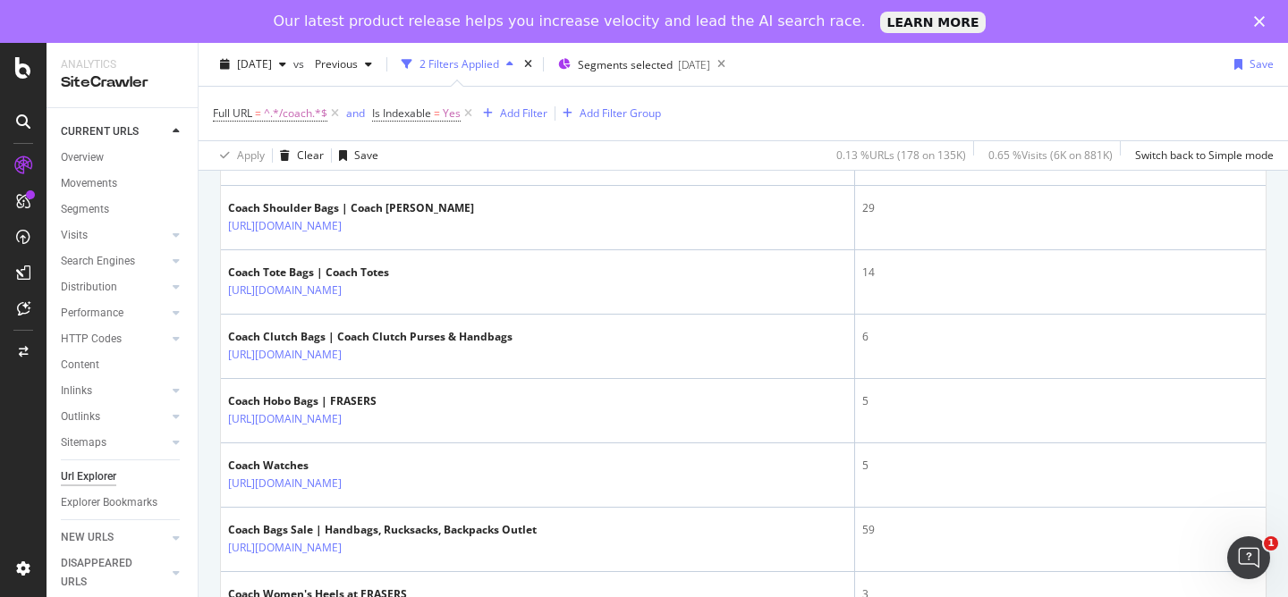
scroll to position [1216, 0]
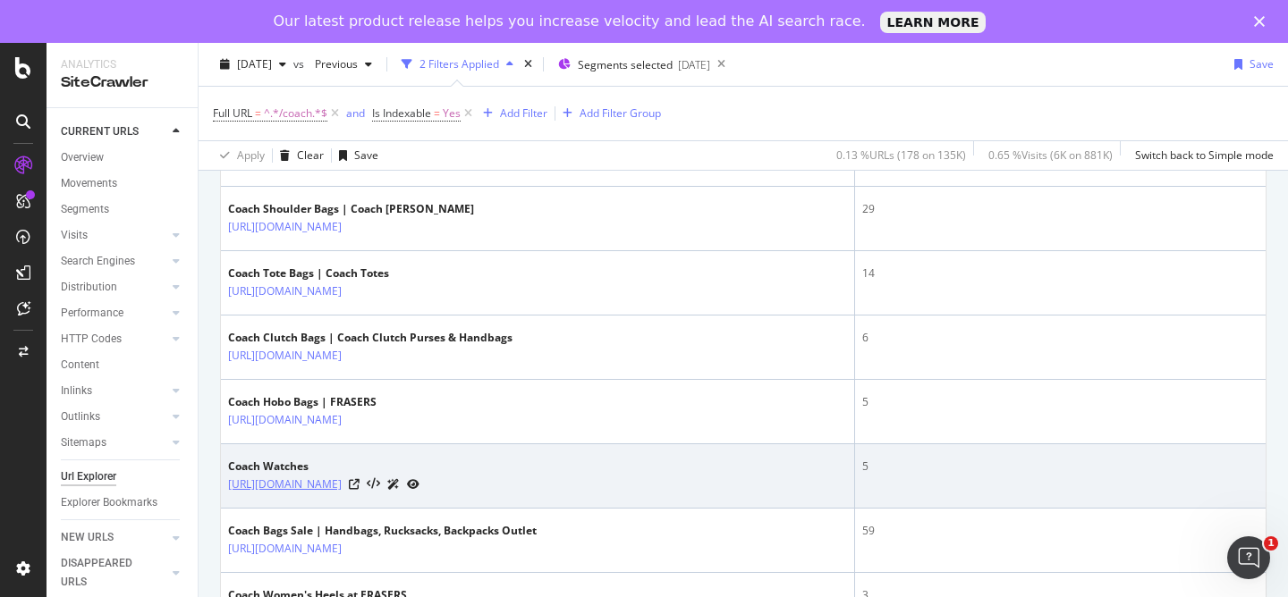
drag, startPoint x: 535, startPoint y: 484, endPoint x: 393, endPoint y: 487, distance: 142.2
click at [393, 487] on div "[URL][DOMAIN_NAME]" at bounding box center [323, 484] width 191 height 19
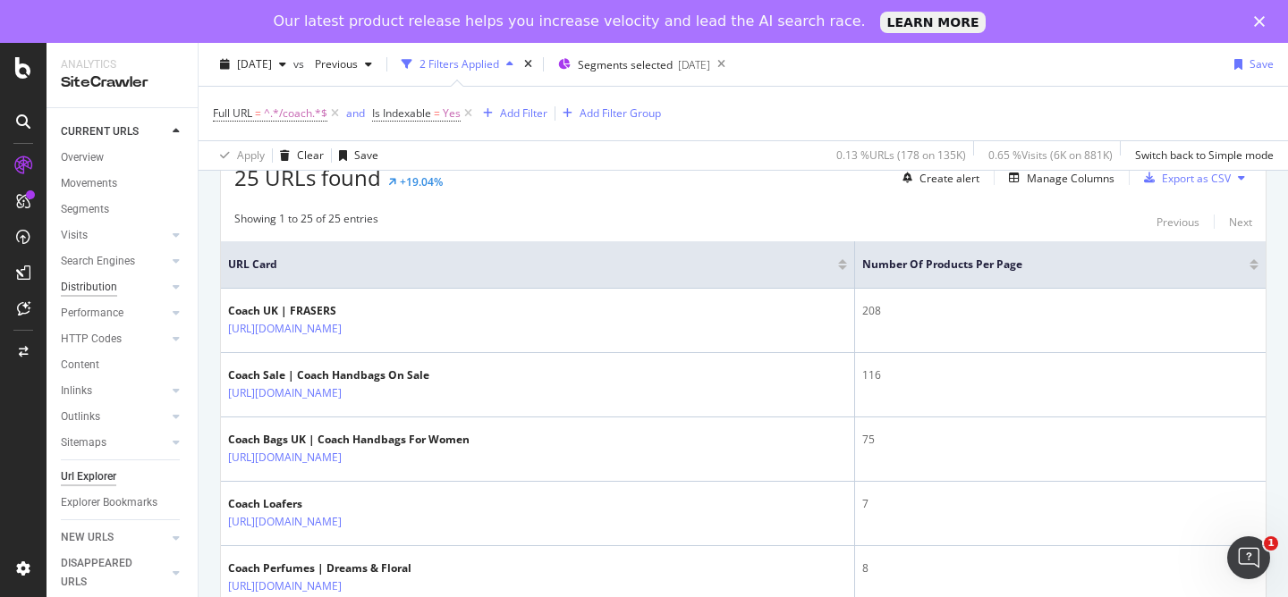
scroll to position [337, 0]
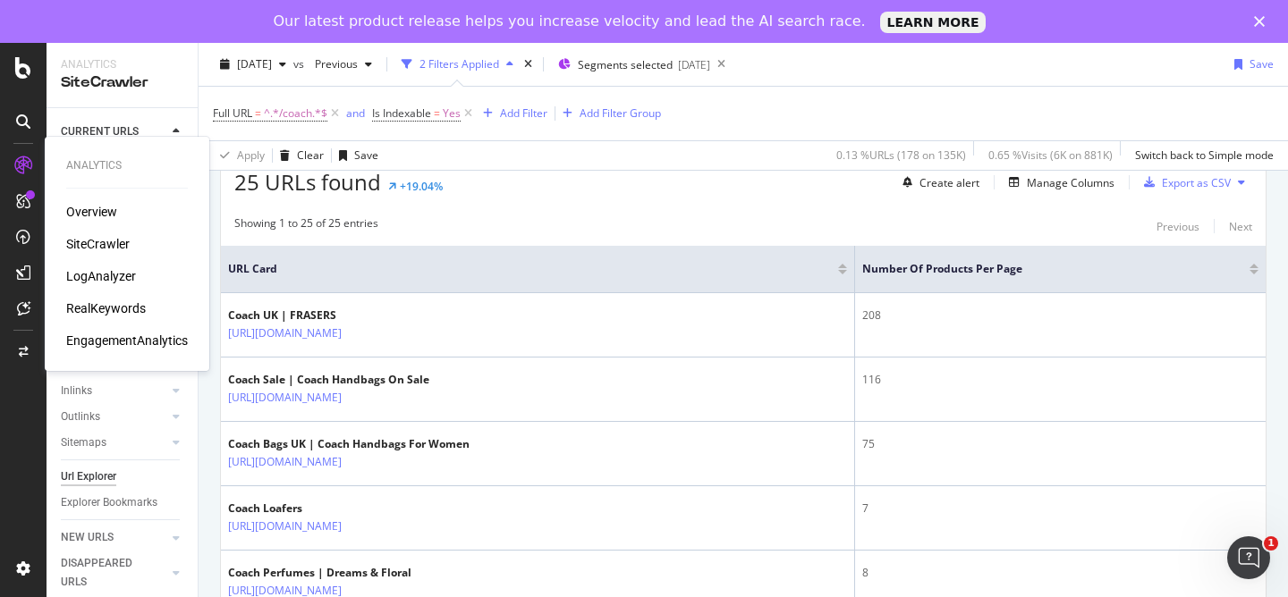
click at [101, 212] on div "Overview" at bounding box center [91, 212] width 51 height 18
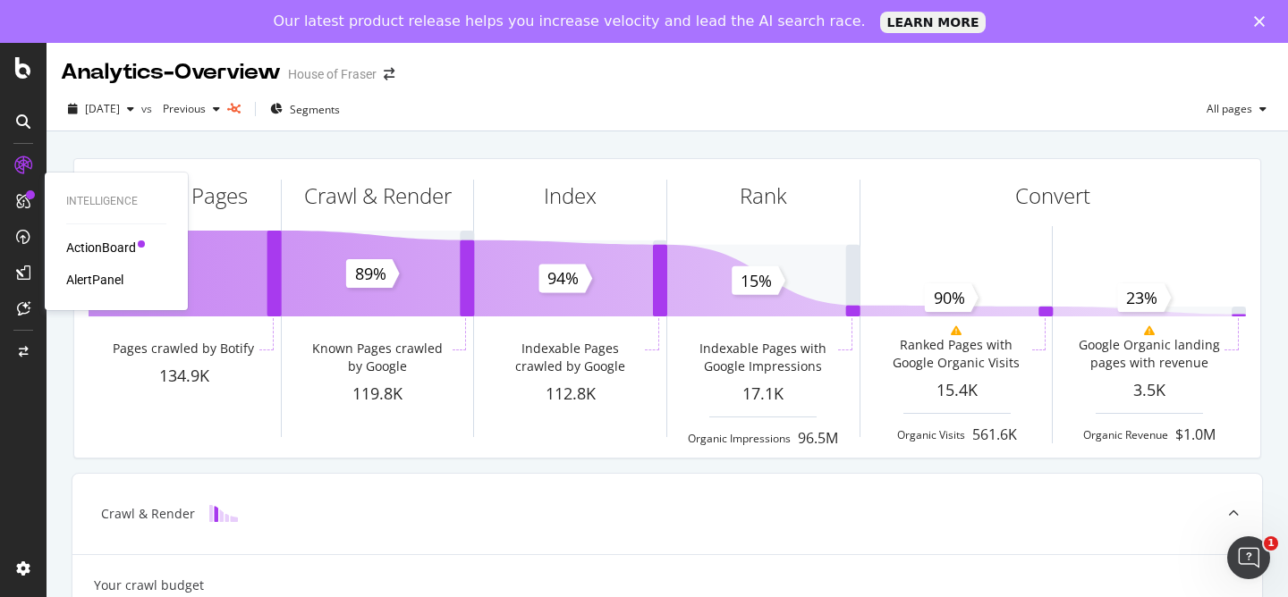
click at [104, 253] on div "ActionBoard" at bounding box center [101, 248] width 70 height 18
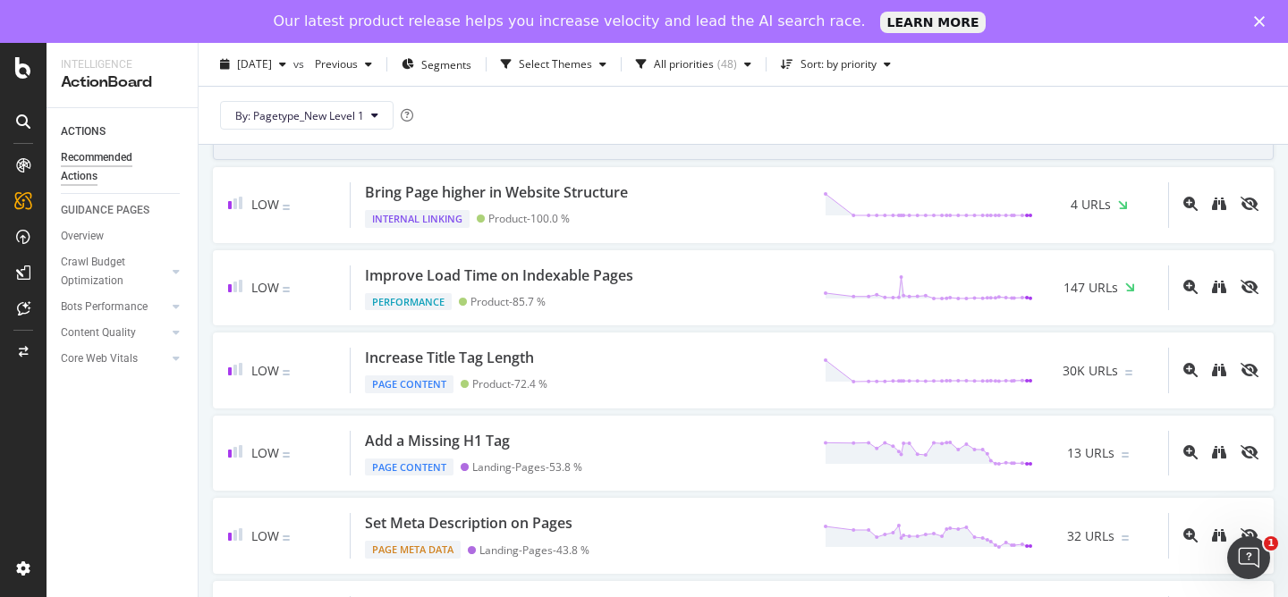
scroll to position [976, 0]
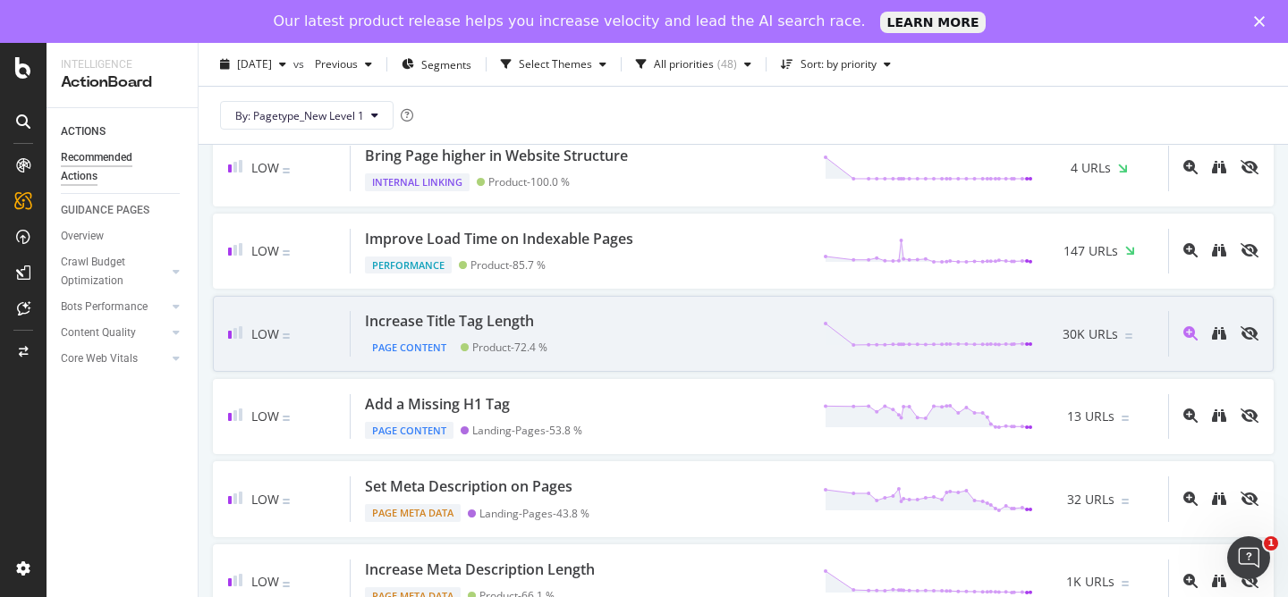
click at [1180, 326] on div at bounding box center [1213, 334] width 90 height 46
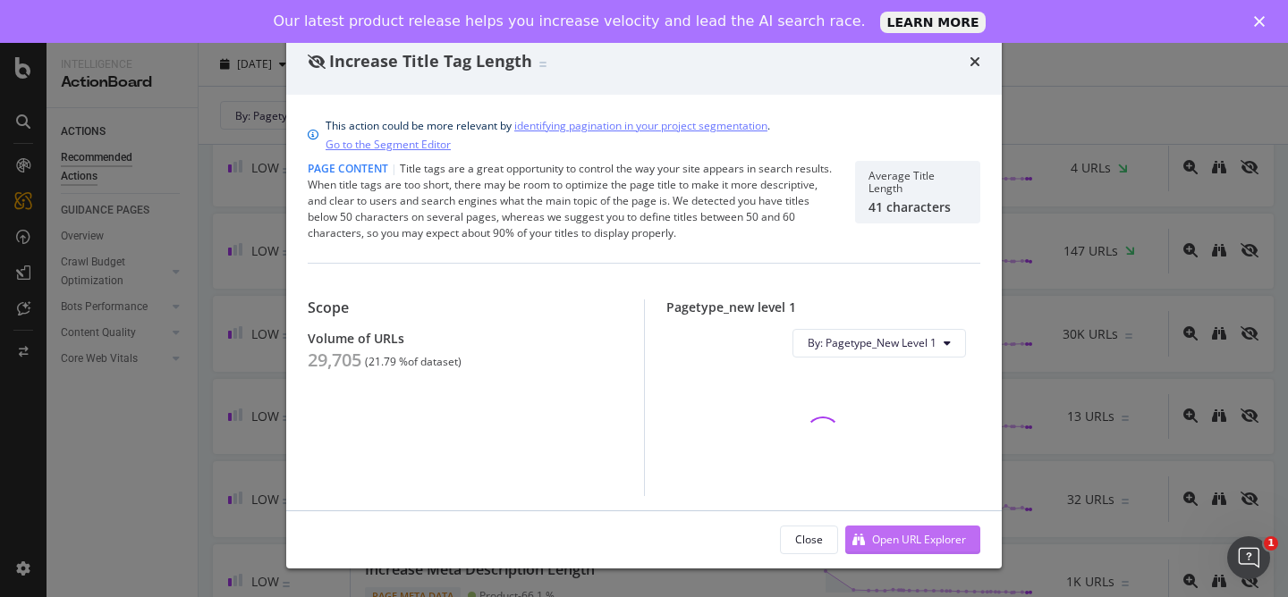
click at [887, 533] on div "Open URL Explorer" at bounding box center [919, 539] width 94 height 15
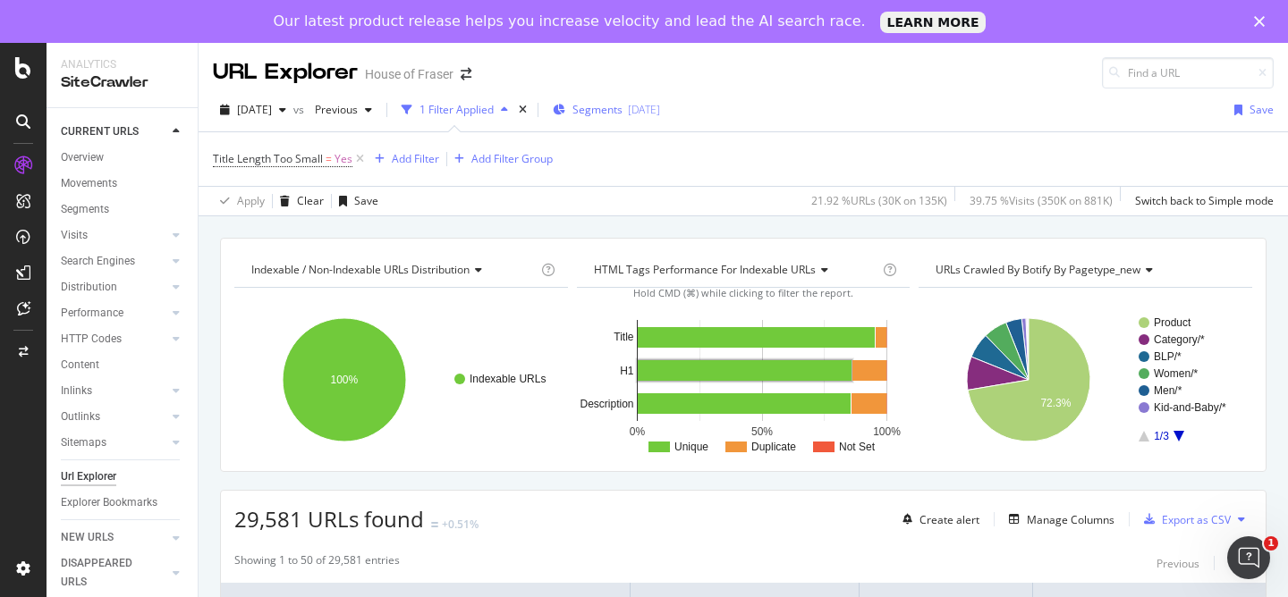
click at [628, 119] on div "Segments [DATE]" at bounding box center [606, 110] width 107 height 27
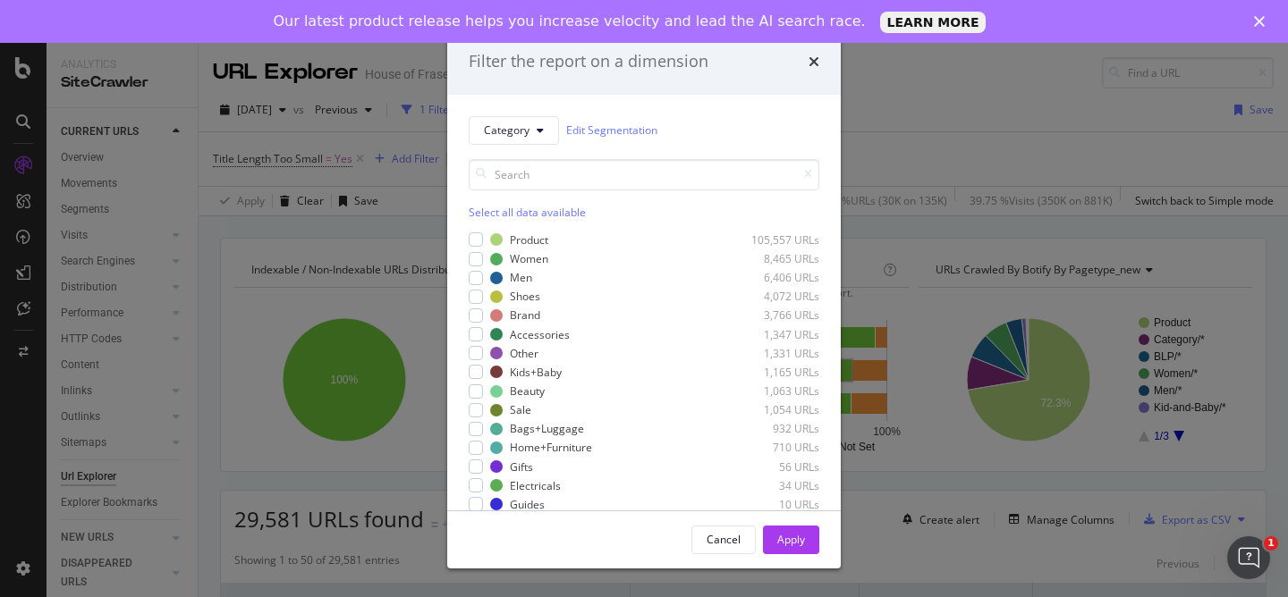
click at [482, 210] on div "Select all data available" at bounding box center [644, 212] width 351 height 15
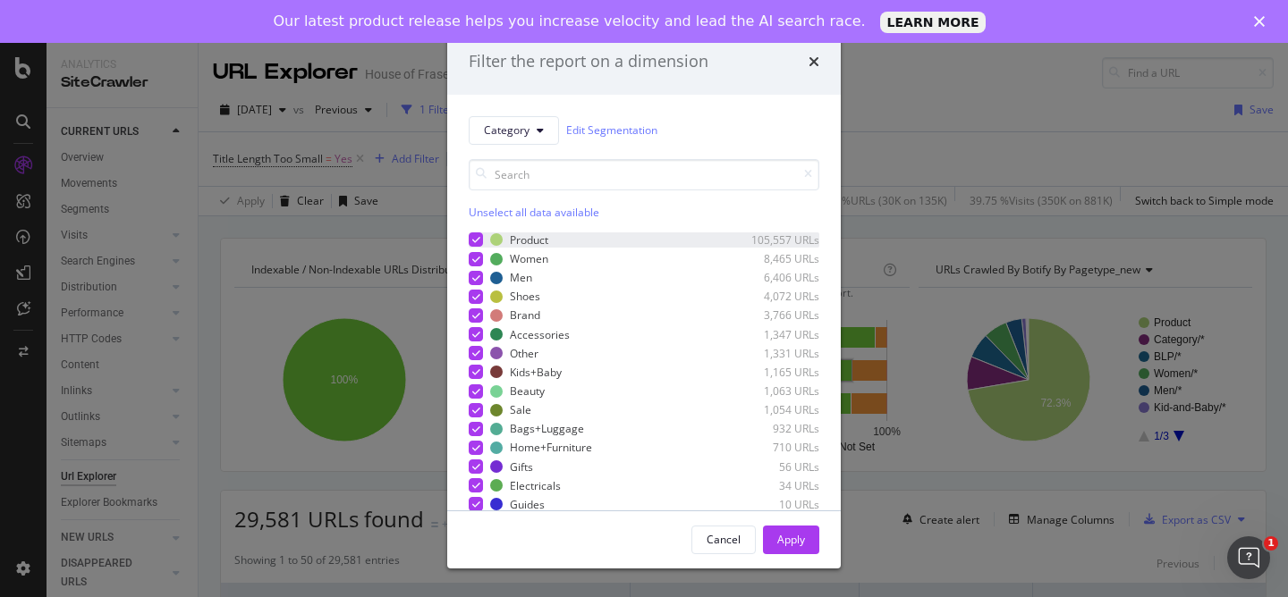
click at [477, 241] on icon "modal" at bounding box center [476, 239] width 8 height 9
click at [791, 537] on div "Apply" at bounding box center [791, 539] width 28 height 15
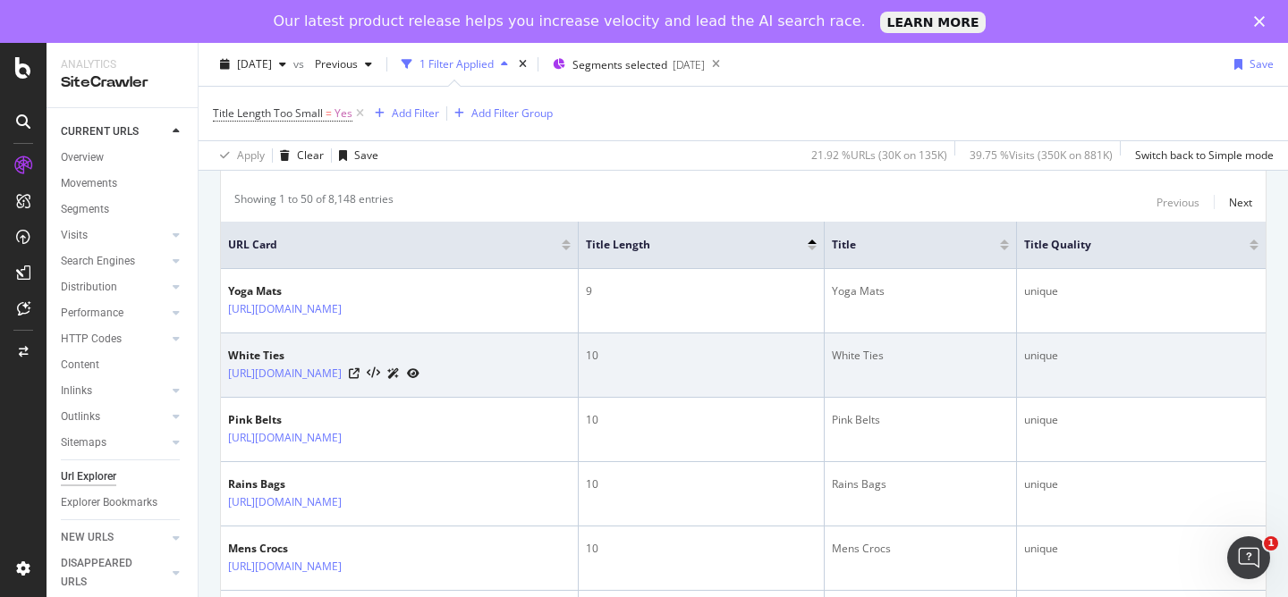
scroll to position [364, 0]
